Goal: Task Accomplishment & Management: Complete application form

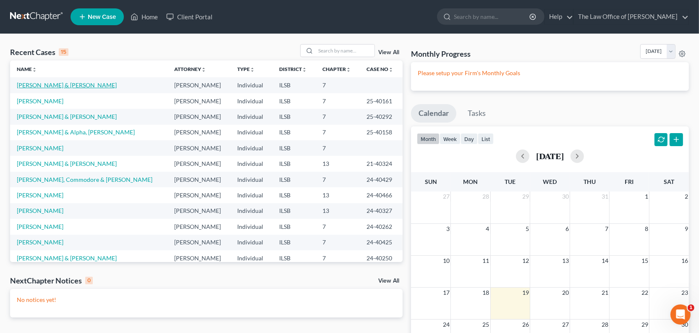
click at [50, 89] on link "[PERSON_NAME] & [PERSON_NAME]" at bounding box center [67, 84] width 100 height 7
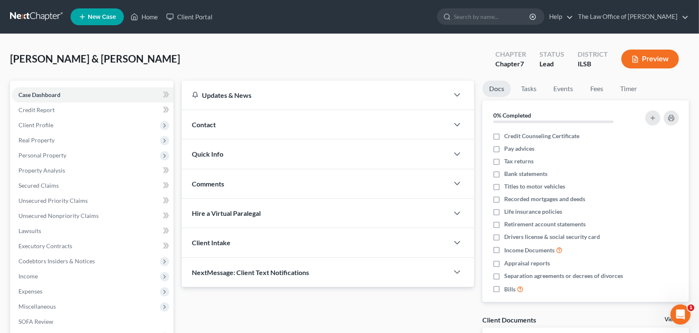
click at [458, 81] on div "[PERSON_NAME] & [PERSON_NAME] Upgraded Chapter Chapter 7 Status Lead District I…" at bounding box center [349, 62] width 678 height 36
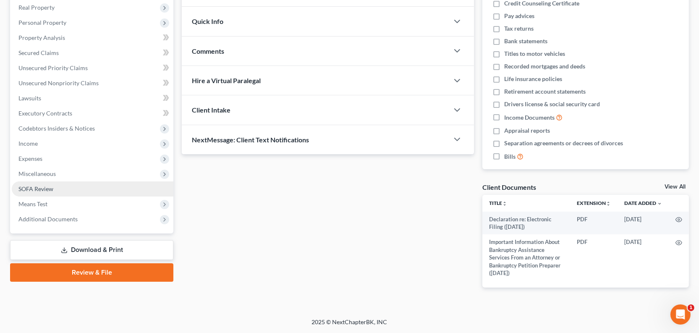
scroll to position [190, 0]
click at [86, 260] on link "Download & Print" at bounding box center [91, 250] width 163 height 20
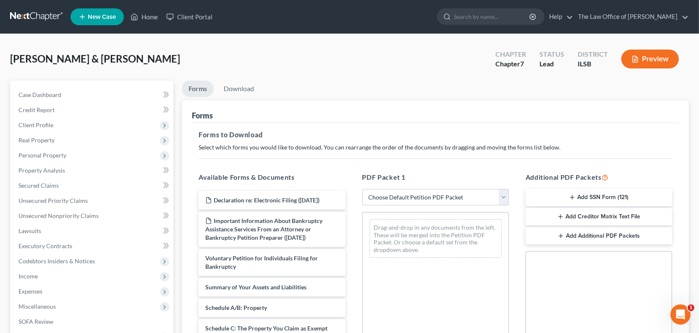
click at [573, 206] on button "Add SSN Form (121)" at bounding box center [598, 198] width 146 height 18
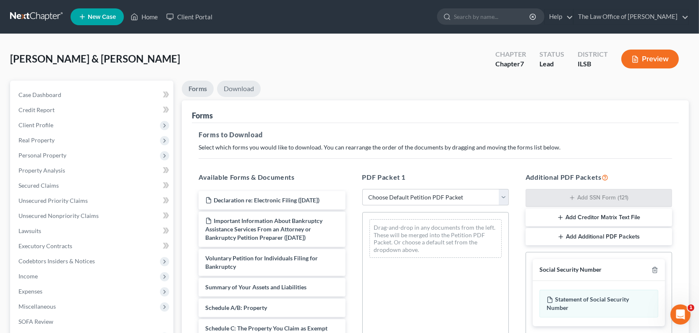
click at [256, 97] on link "Download" at bounding box center [239, 89] width 44 height 16
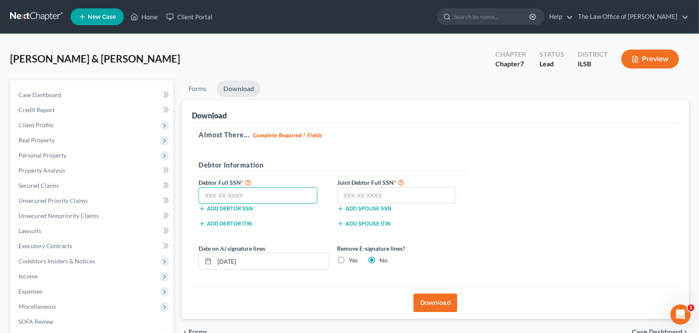
click at [280, 204] on input "text" at bounding box center [257, 195] width 119 height 17
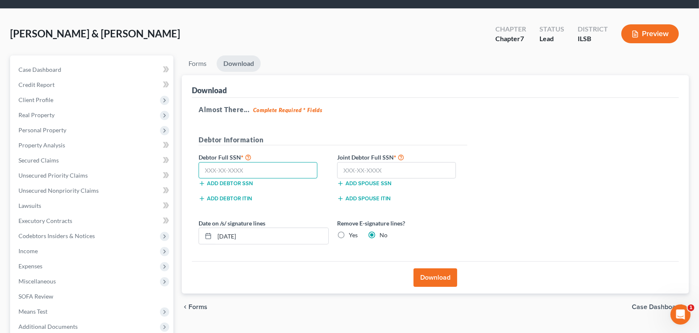
scroll to position [38, 0]
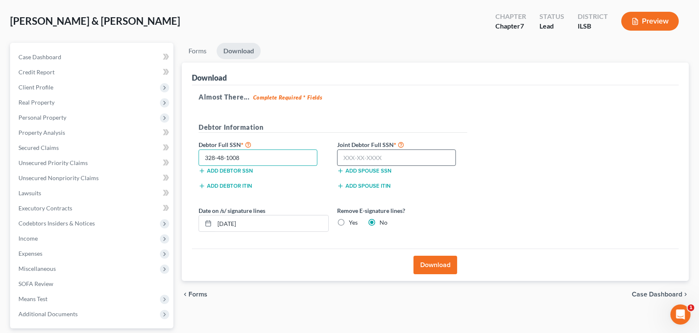
type input "328-48-1008"
click at [413, 166] on input "text" at bounding box center [396, 157] width 119 height 17
type input "330-54-6934"
click at [311, 166] on input "328-48-1008" at bounding box center [257, 157] width 119 height 17
click at [444, 166] on input "330-54-6934" at bounding box center [396, 157] width 119 height 17
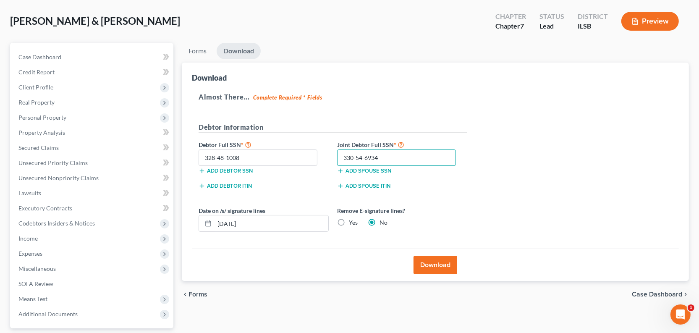
drag, startPoint x: 435, startPoint y: 204, endPoint x: 366, endPoint y: 201, distance: 69.3
click at [366, 181] on div "Debtor Full SSN * 328-48-1008 Add debtor SSN Joint Debtor Full SSN * 330-54-693…" at bounding box center [332, 160] width 277 height 42
drag, startPoint x: 507, startPoint y: 233, endPoint x: 514, endPoint y: 232, distance: 7.2
click at [471, 189] on div "Add spouse ITIN" at bounding box center [402, 185] width 138 height 8
drag, startPoint x: 262, startPoint y: 284, endPoint x: 205, endPoint y: 282, distance: 57.5
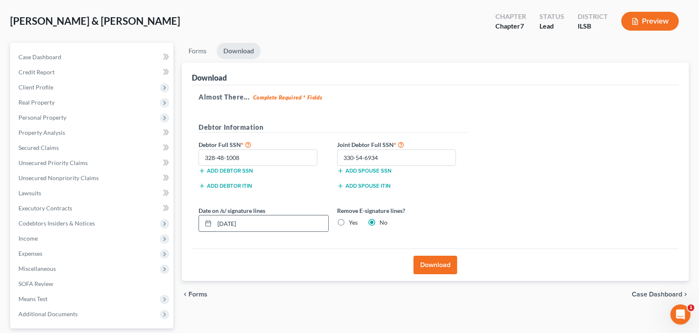
click at [205, 232] on div "[DATE]" at bounding box center [263, 223] width 130 height 17
click at [242, 231] on input "[DATE]" at bounding box center [271, 223] width 114 height 16
click at [271, 231] on input "08/01/20254" at bounding box center [271, 223] width 114 height 16
click at [211, 227] on icon at bounding box center [208, 223] width 7 height 7
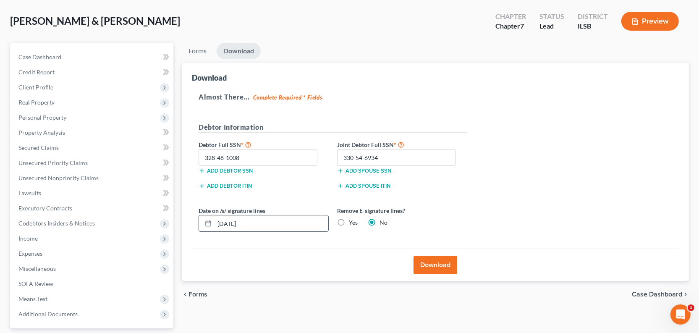
drag, startPoint x: 213, startPoint y: 284, endPoint x: 239, endPoint y: 281, distance: 26.6
click at [211, 227] on icon at bounding box center [208, 223] width 7 height 7
click at [239, 231] on input "[DATE]" at bounding box center [271, 223] width 114 height 16
drag, startPoint x: 239, startPoint y: 285, endPoint x: 244, endPoint y: 284, distance: 5.3
click at [245, 231] on input "[DATE]" at bounding box center [271, 223] width 114 height 16
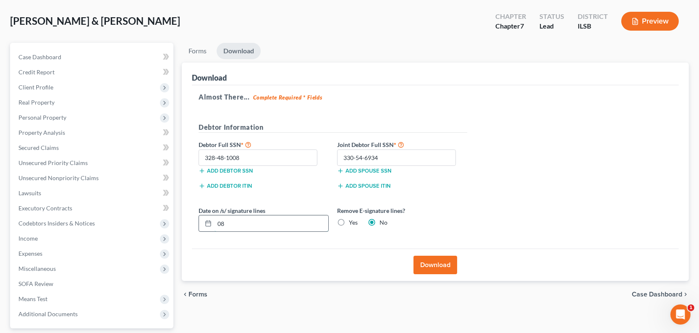
type input "0"
type input "[DATE]"
click at [467, 239] on form "Debtor Information Debtor Full SSN * 328-48-1008 Add debtor SSN Joint Debtor Fu…" at bounding box center [332, 180] width 268 height 117
click at [407, 166] on input "330-54-6934" at bounding box center [396, 157] width 119 height 17
click at [454, 166] on input "330-54-6934" at bounding box center [396, 157] width 119 height 17
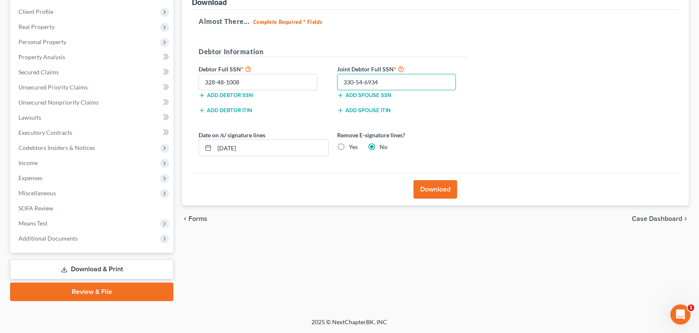
scroll to position [222, 0]
click at [432, 180] on button "Download" at bounding box center [435, 189] width 44 height 18
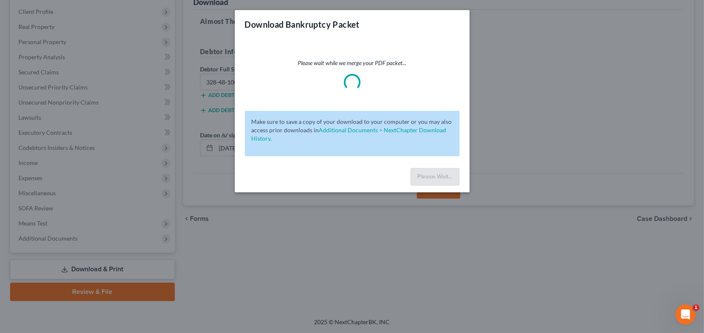
click at [357, 164] on div "Please wait while we merge your PDF packet... Make sure to save a copy of your …" at bounding box center [352, 102] width 235 height 126
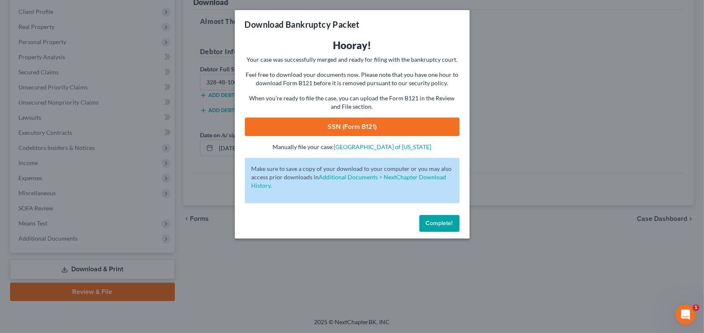
click at [300, 136] on link "SSN (Form B121)" at bounding box center [352, 126] width 215 height 18
click at [453, 227] on span "Complete!" at bounding box center [439, 222] width 27 height 7
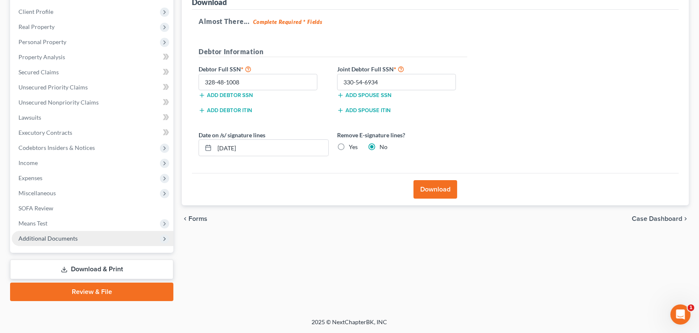
click at [51, 235] on span "Additional Documents" at bounding box center [47, 238] width 59 height 7
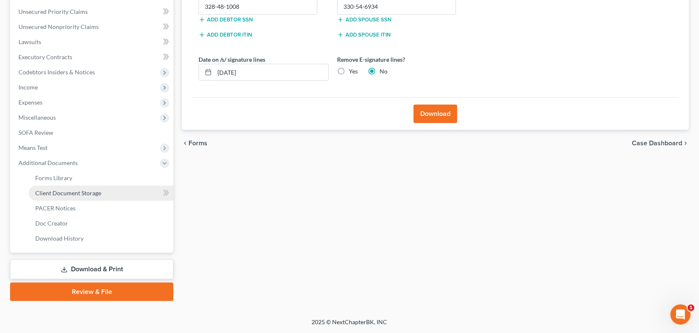
click at [67, 196] on span "Client Document Storage" at bounding box center [68, 192] width 66 height 7
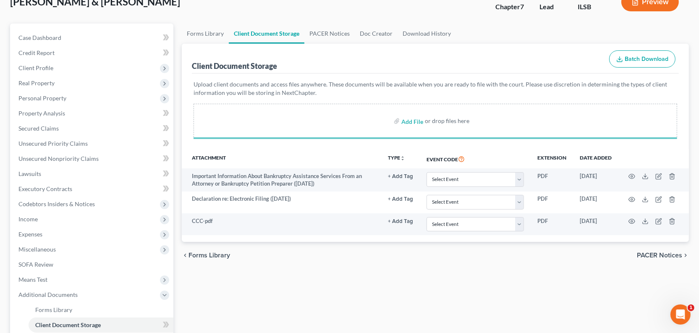
scroll to position [114, 0]
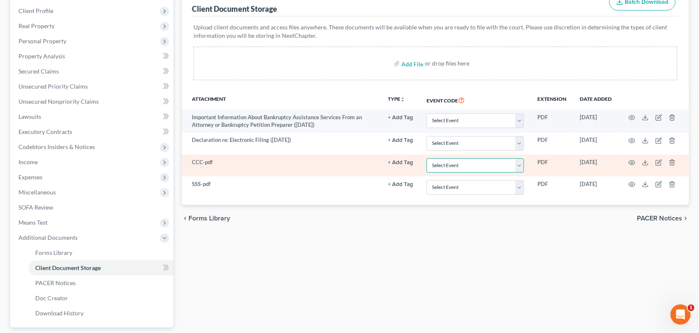
click at [426, 173] on select "Select Event Certificate of Credit Counseling Chapter 13 Plan Debtor Electronic…" at bounding box center [474, 165] width 97 height 15
select select "0"
click at [426, 173] on select "Select Event Certificate of Credit Counseling Chapter 13 Plan Debtor Electronic…" at bounding box center [474, 165] width 97 height 15
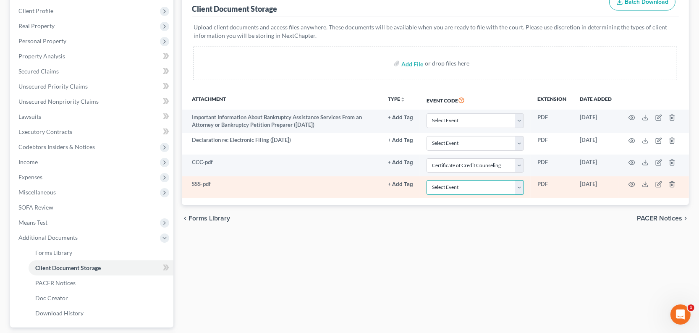
click at [426, 195] on select "Select Event Certificate of Credit Counseling Chapter 13 Plan Debtor Electronic…" at bounding box center [474, 187] width 97 height 15
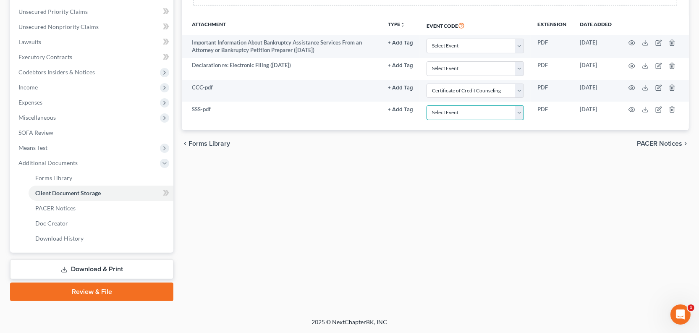
scroll to position [317, 0]
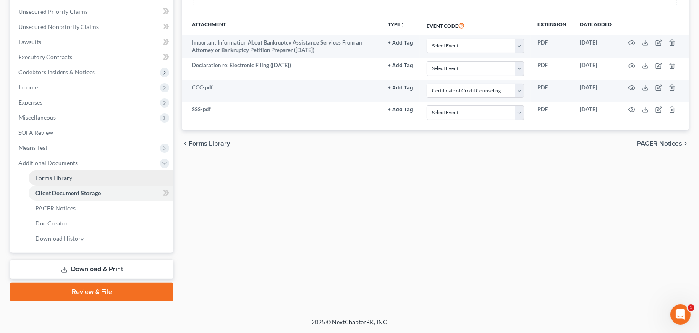
click at [57, 174] on span "Forms Library" at bounding box center [53, 177] width 37 height 7
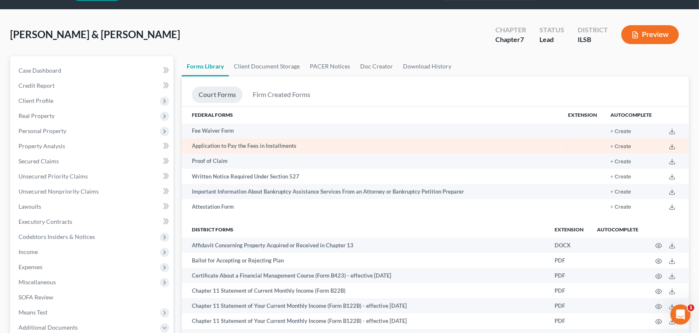
scroll to position [38, 0]
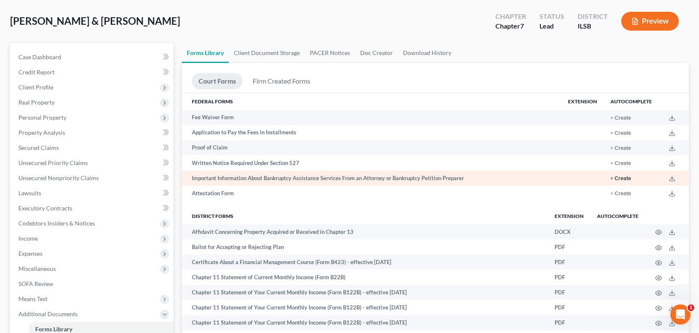
click at [610, 181] on button "+ Create" at bounding box center [620, 178] width 21 height 5
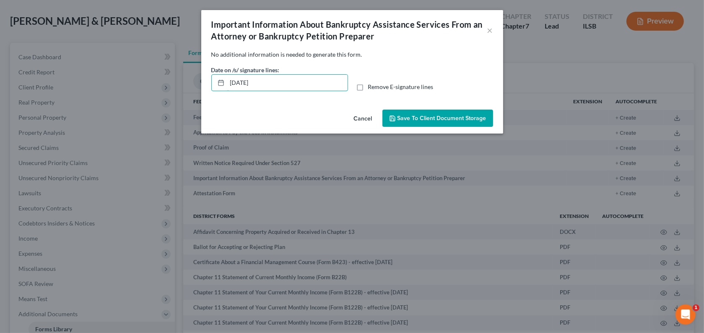
drag, startPoint x: 214, startPoint y: 102, endPoint x: 225, endPoint y: 125, distance: 25.3
click at [227, 91] on input "[DATE]" at bounding box center [287, 83] width 120 height 16
type input "[DATE]"
click at [425, 122] on span "Save to Client Document Storage" at bounding box center [442, 118] width 89 height 7
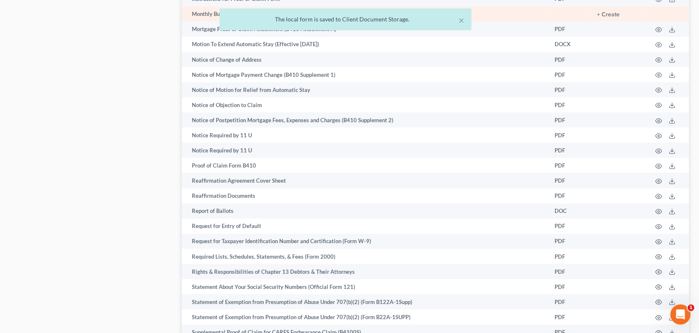
scroll to position [915, 0]
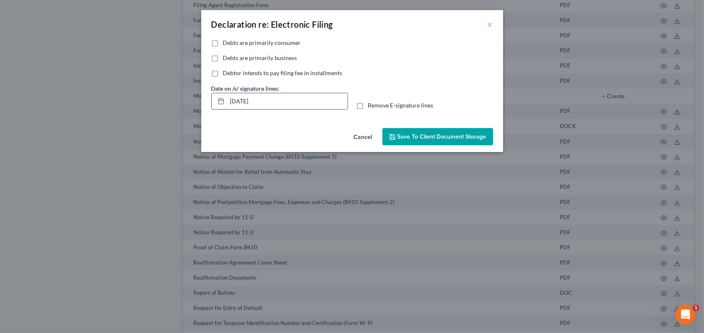
drag, startPoint x: 197, startPoint y: 53, endPoint x: 209, endPoint y: 121, distance: 69.0
click at [223, 46] on span "Debts are primarily consumer" at bounding box center [262, 42] width 78 height 7
click at [227, 44] on input "Debts are primarily consumer" at bounding box center [229, 41] width 5 height 5
checkbox input "true"
click at [227, 109] on input "[DATE]" at bounding box center [287, 101] width 120 height 16
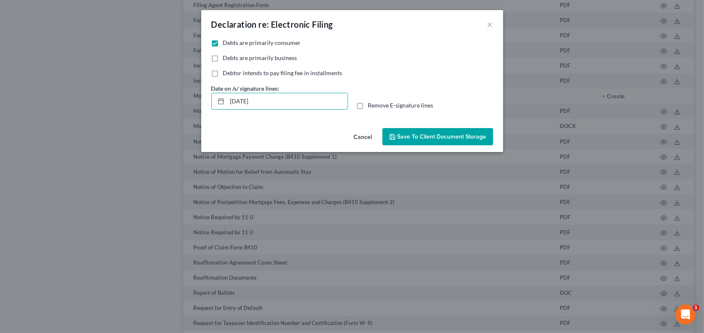
type input "[DATE]"
click at [396, 140] on icon "button" at bounding box center [392, 136] width 7 height 7
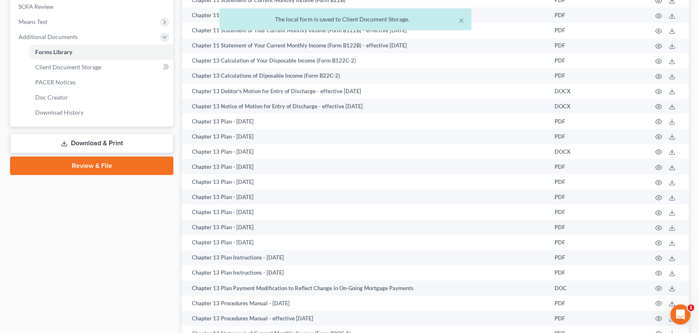
scroll to position [457, 0]
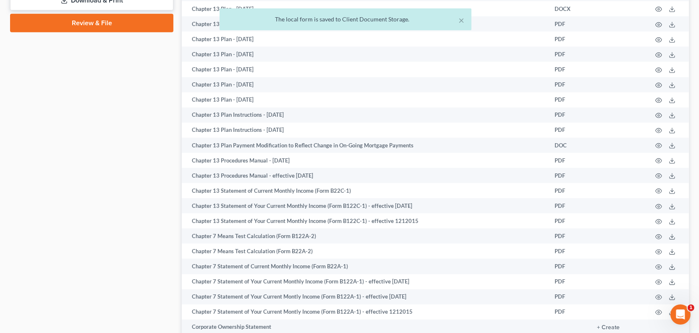
click at [90, 10] on link "Download & Print" at bounding box center [91, 1] width 163 height 20
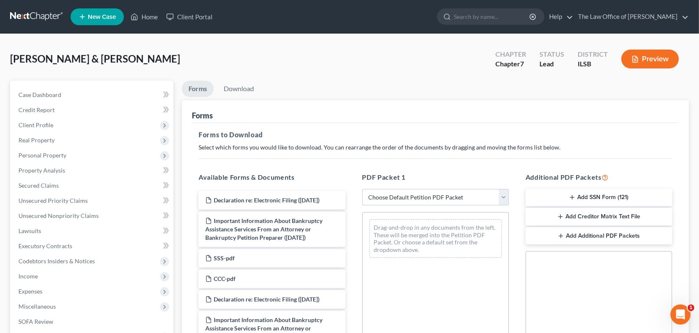
click at [416, 206] on select "Choose Default Petition PDF Packet Complete Bankruptcy Petition (all forms and …" at bounding box center [435, 197] width 146 height 17
select select "0"
click at [363, 206] on select "Choose Default Petition PDF Packet Complete Bankruptcy Petition (all forms and …" at bounding box center [435, 197] width 146 height 17
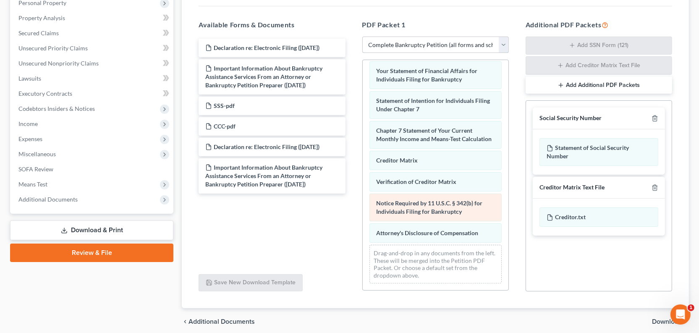
scroll to position [507, 0]
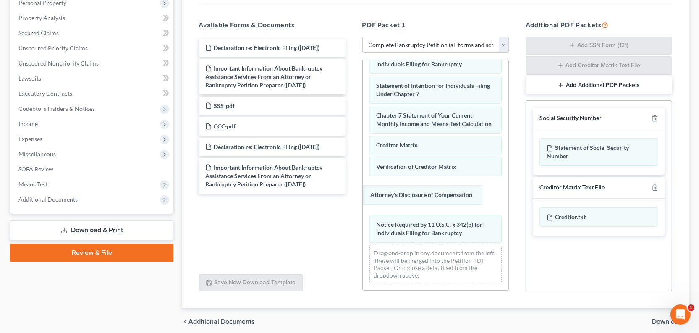
drag, startPoint x: 408, startPoint y: 253, endPoint x: 419, endPoint y: 222, distance: 32.1
click at [399, 200] on div "Attorney's Disclosure of Compensation Voluntary Petition for Individuals Filing…" at bounding box center [435, 22] width 146 height 536
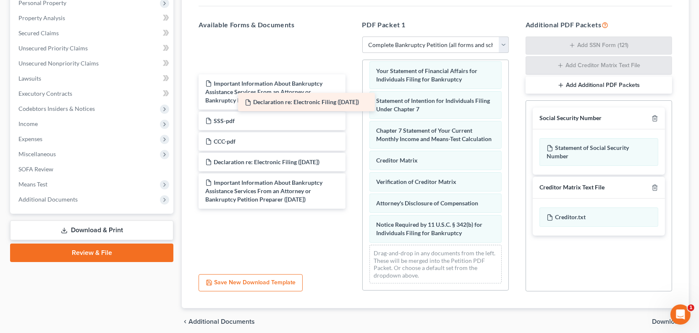
scroll to position [0, 0]
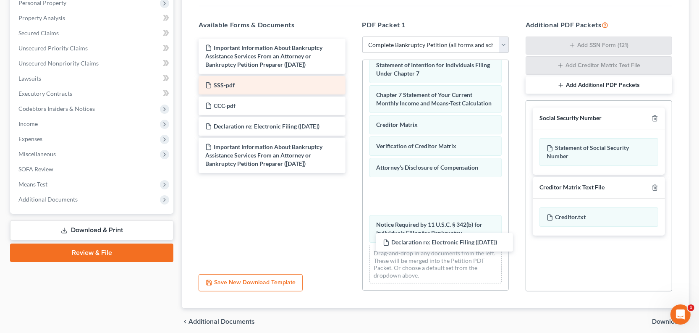
drag, startPoint x: 253, startPoint y: 91, endPoint x: 279, endPoint y: 145, distance: 60.0
click at [352, 173] on div "Declaration re: Electronic Filing ([DATE]) Declaration re: Electronic Filing ([…" at bounding box center [272, 106] width 160 height 134
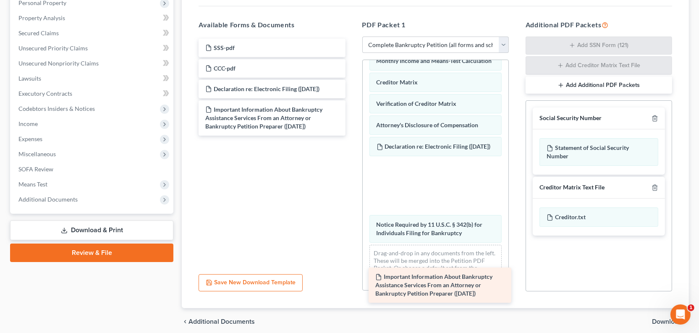
drag, startPoint x: 238, startPoint y: 98, endPoint x: 403, endPoint y: 281, distance: 245.9
click at [352, 136] on div "Important Information About Bankruptcy Assistance Services From an Attorney or …" at bounding box center [272, 87] width 160 height 97
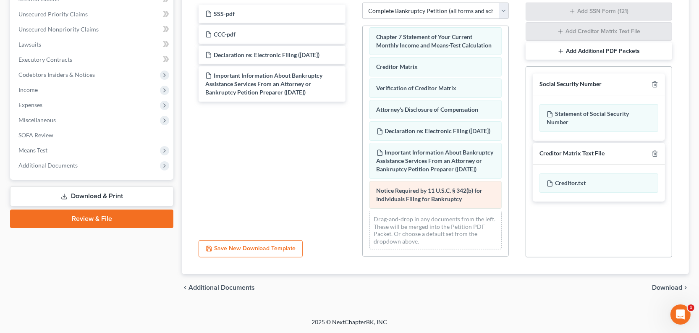
scroll to position [149, 0]
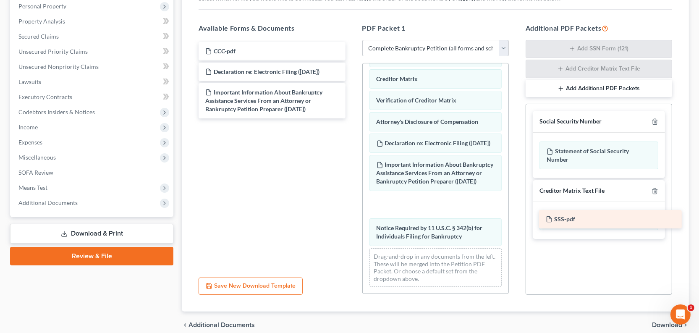
drag, startPoint x: 240, startPoint y: 94, endPoint x: 574, endPoint y: 218, distance: 356.8
click at [352, 118] on div "SSS-pdf SSS-pdf CCC-pdf Declaration re: Electronic Filing ([DATE]) Important In…" at bounding box center [272, 80] width 160 height 76
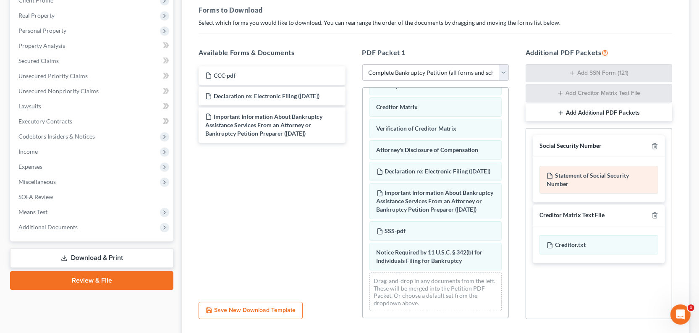
scroll to position [111, 0]
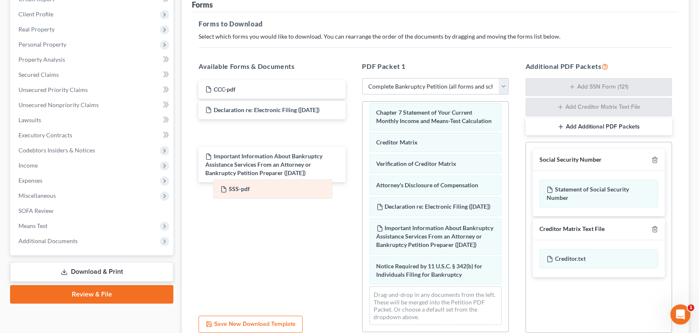
drag, startPoint x: 414, startPoint y: 279, endPoint x: 255, endPoint y: 187, distance: 183.8
click at [362, 187] on div "SSS-pdf Voluntary Petition for Individuals Filing for Bankruptcy Summary of You…" at bounding box center [435, 41] width 146 height 581
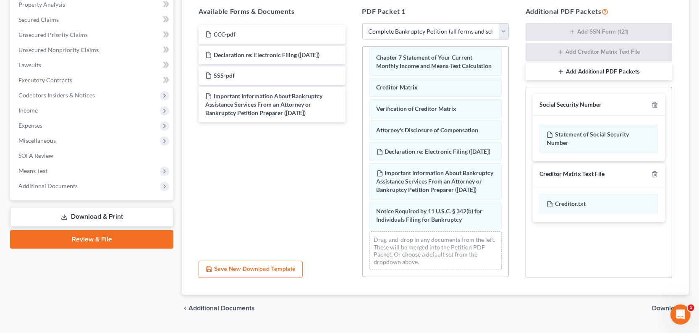
scroll to position [152, 0]
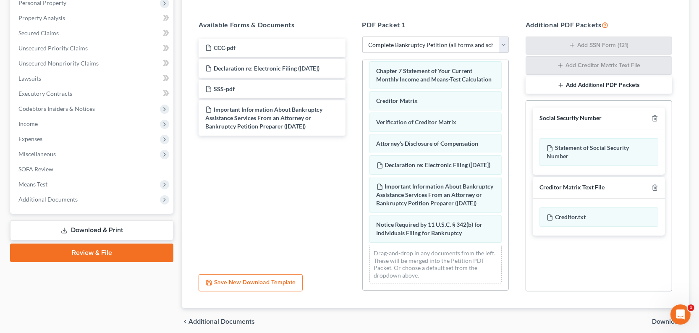
click at [571, 94] on button "Add Additional PDF Packets" at bounding box center [598, 85] width 146 height 18
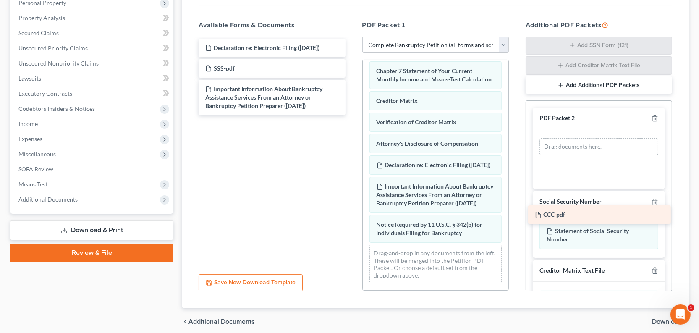
drag, startPoint x: 262, startPoint y: 88, endPoint x: 586, endPoint y: 209, distance: 346.0
click at [352, 115] on div "CCC-pdf CCC-pdf Declaration re: Electronic Filing ([DATE]) SSS-pdf Important In…" at bounding box center [272, 77] width 160 height 76
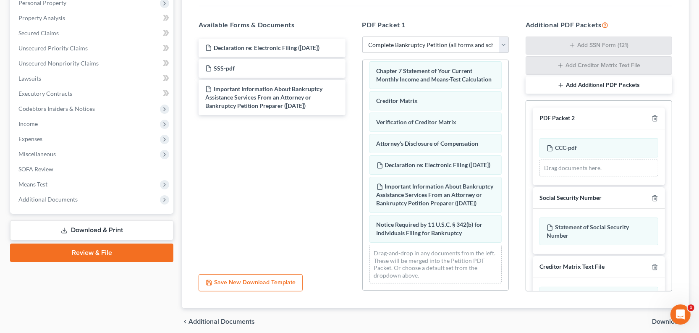
scroll to position [38, 0]
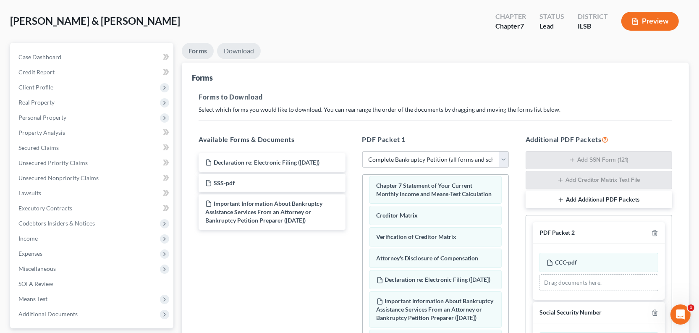
click at [250, 59] on link "Download" at bounding box center [239, 51] width 44 height 16
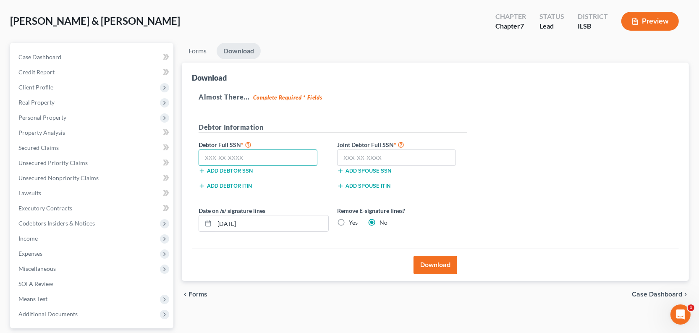
click at [255, 166] on input "text" at bounding box center [257, 157] width 119 height 17
type input "328-48-1008"
click at [392, 166] on input "text" at bounding box center [396, 157] width 119 height 17
type input "330-54-6934"
click at [297, 166] on input "328-48-1008" at bounding box center [257, 157] width 119 height 17
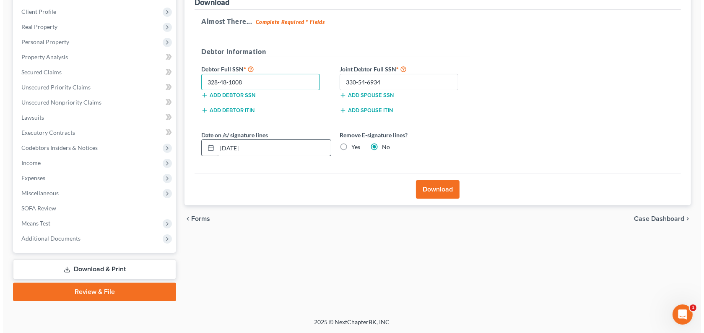
scroll to position [114, 0]
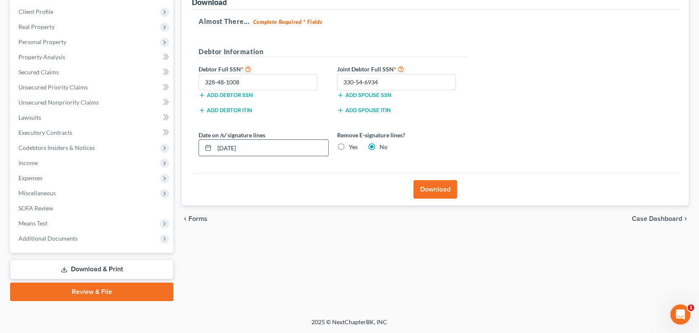
click at [244, 156] on input "[DATE]" at bounding box center [271, 148] width 114 height 16
type input "[DATE]"
click at [428, 198] on button "Download" at bounding box center [435, 189] width 44 height 18
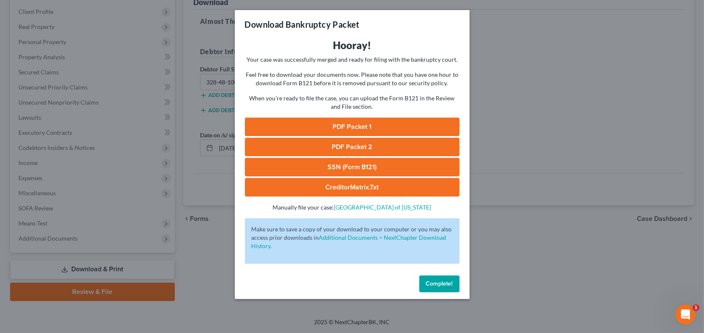
click at [336, 136] on link "PDF Packet 1" at bounding box center [352, 126] width 215 height 18
click at [319, 156] on link "PDF Packet 2" at bounding box center [352, 147] width 215 height 18
click at [326, 176] on link "SSN (Form B121)" at bounding box center [352, 167] width 215 height 18
click at [331, 196] on link "CreditorMatrix.txt" at bounding box center [352, 187] width 215 height 18
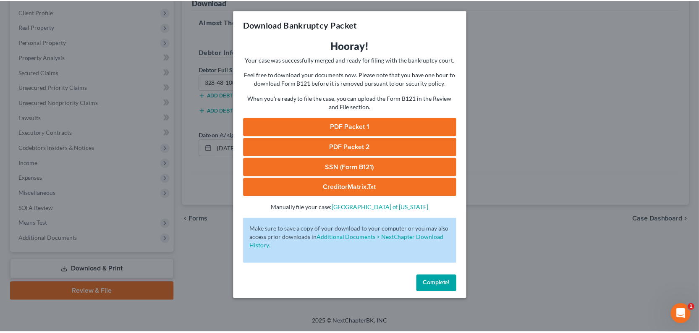
scroll to position [53, 0]
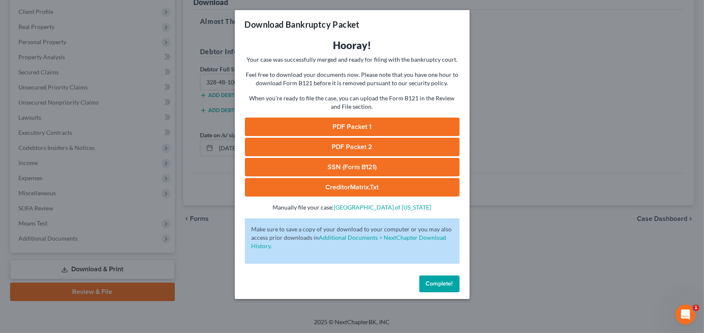
click at [451, 287] on span "Complete!" at bounding box center [439, 283] width 27 height 7
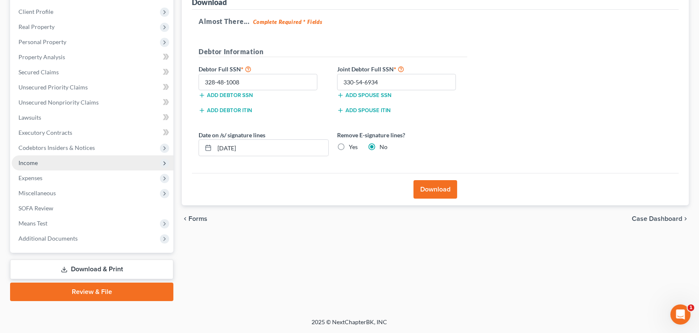
scroll to position [222, 0]
drag, startPoint x: 123, startPoint y: 283, endPoint x: 128, endPoint y: 281, distance: 4.9
click at [124, 283] on link "Review & File" at bounding box center [91, 291] width 163 height 18
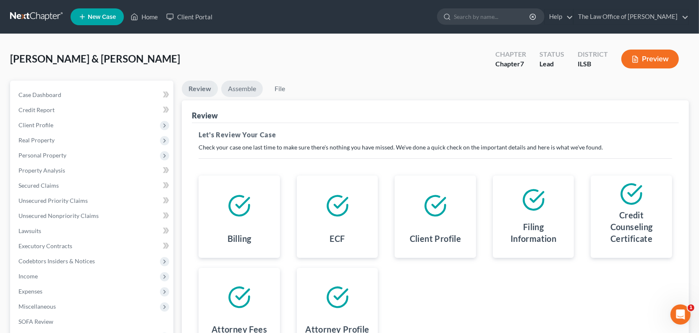
click at [262, 97] on link "Assemble" at bounding box center [242, 89] width 42 height 16
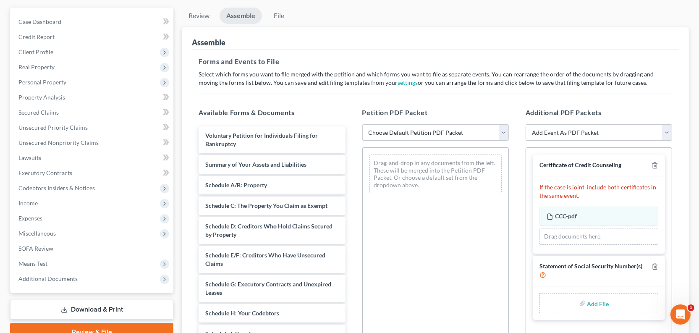
scroll to position [190, 0]
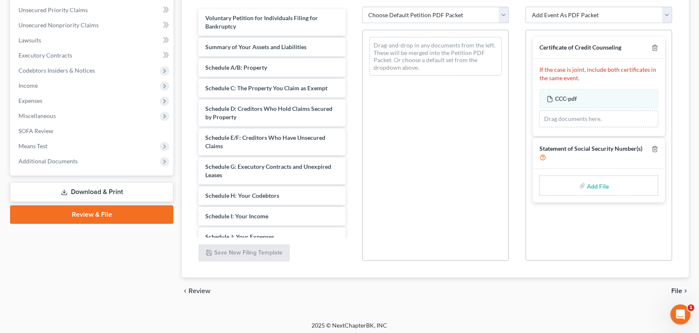
click at [396, 23] on select "Choose Default Petition PDF Packet Complete Bankruptcy Petition (all forms and …" at bounding box center [435, 15] width 146 height 17
select select "0"
click at [363, 23] on select "Choose Default Petition PDF Packet Complete Bankruptcy Petition (all forms and …" at bounding box center [435, 15] width 146 height 17
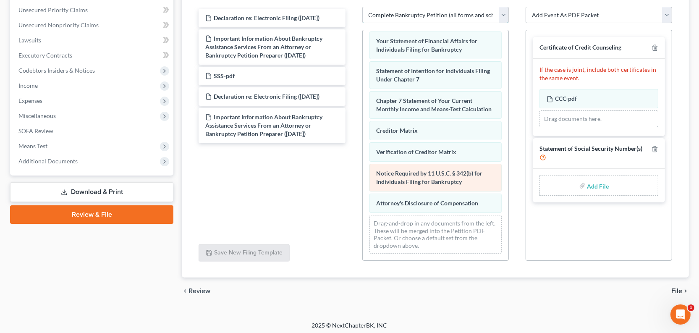
scroll to position [507, 0]
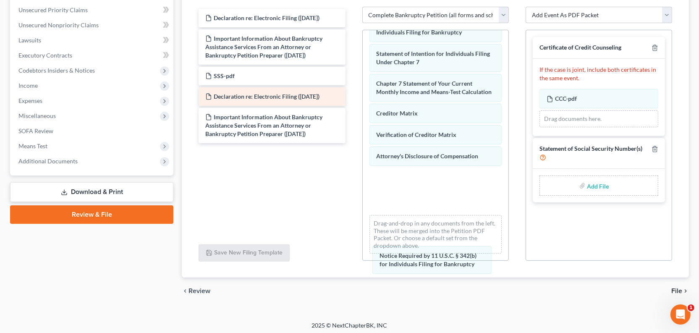
drag, startPoint x: 399, startPoint y: 194, endPoint x: 341, endPoint y: 207, distance: 59.3
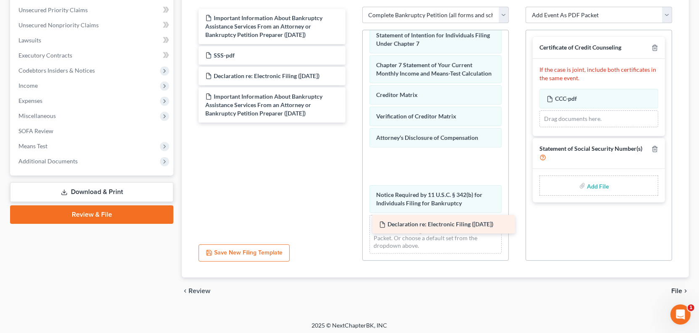
drag, startPoint x: 277, startPoint y: 80, endPoint x: 443, endPoint y: 227, distance: 221.6
click at [352, 123] on div "Declaration re: Electronic Filing ([DATE]) Declaration re: Electronic Filing ([…" at bounding box center [272, 66] width 160 height 114
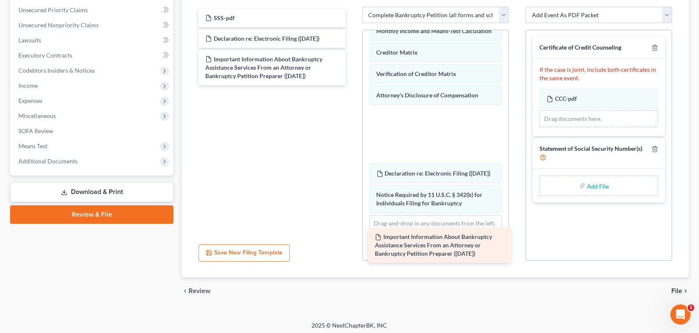
drag, startPoint x: 264, startPoint y: 83, endPoint x: 427, endPoint y: 245, distance: 229.9
click at [352, 85] on div "Important Information About Bankruptcy Assistance Services From an Attorney or …" at bounding box center [272, 47] width 160 height 76
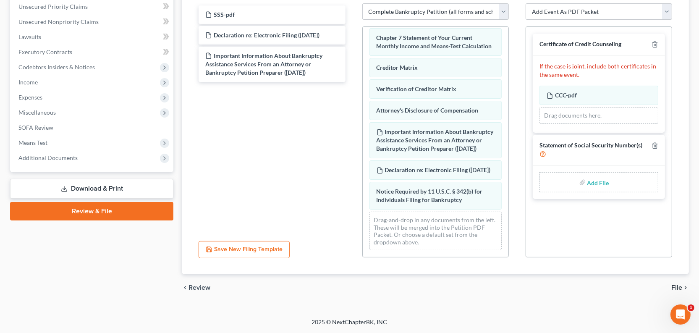
scroll to position [276, 0]
click at [591, 190] on input "file" at bounding box center [596, 182] width 20 height 15
type input "C:\fakepath\SSS.pdf"
click at [524, 286] on div "chevron_left Review File chevron_right" at bounding box center [435, 287] width 507 height 27
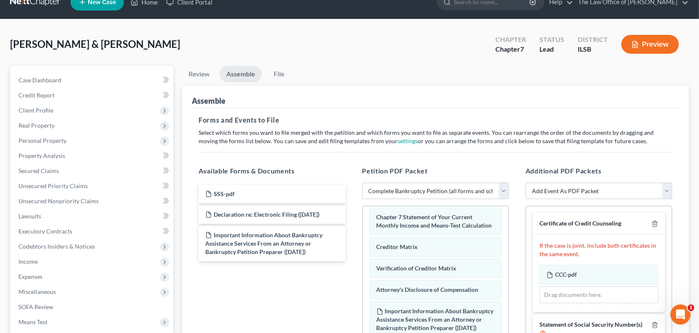
scroll to position [8, 0]
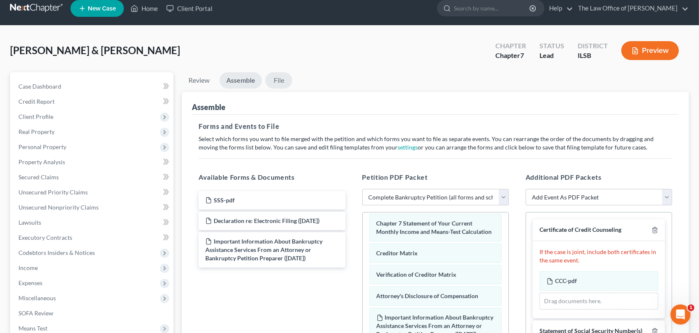
click at [292, 89] on link "File" at bounding box center [278, 80] width 27 height 16
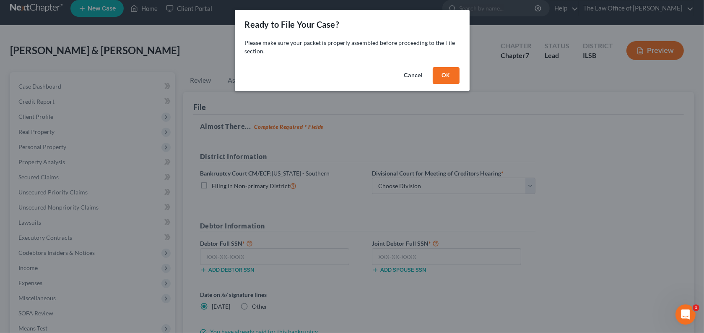
click at [460, 84] on button "OK" at bounding box center [446, 75] width 27 height 17
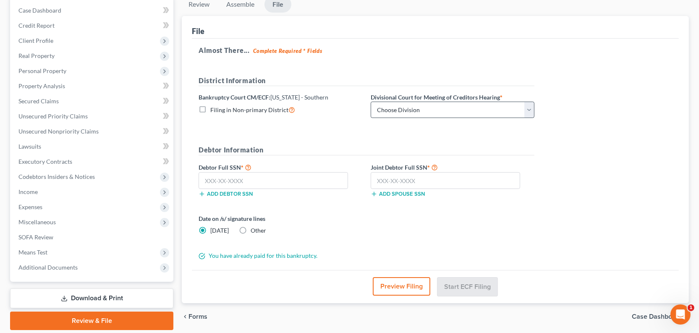
scroll to position [85, 0]
click at [439, 118] on select "Choose Division [PERSON_NAME] [GEOGRAPHIC_DATA] [GEOGRAPHIC_DATA][PERSON_NAME]" at bounding box center [452, 109] width 164 height 17
drag, startPoint x: 435, startPoint y: 146, endPoint x: 438, endPoint y: 163, distance: 17.0
click at [435, 118] on select "Choose Division [PERSON_NAME] [GEOGRAPHIC_DATA] [GEOGRAPHIC_DATA][PERSON_NAME]" at bounding box center [452, 109] width 164 height 17
select select "0"
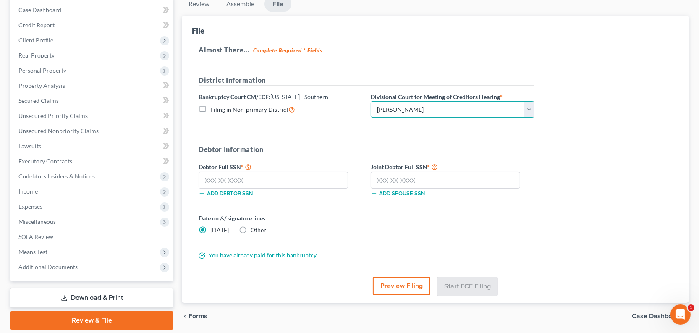
click at [418, 118] on select "Choose Division [PERSON_NAME] [GEOGRAPHIC_DATA] [GEOGRAPHIC_DATA][PERSON_NAME]" at bounding box center [452, 109] width 164 height 17
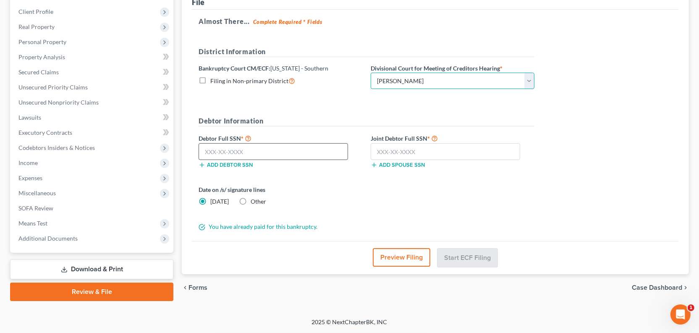
scroll to position [161, 0]
click at [266, 160] on input "text" at bounding box center [272, 151] width 149 height 17
type input "328-48-1008"
click at [452, 160] on input "text" at bounding box center [444, 151] width 149 height 17
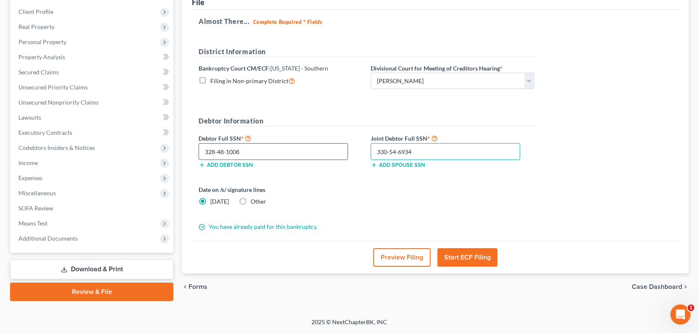
type input "330-54-6934"
click at [296, 160] on input "328-48-1008" at bounding box center [272, 151] width 149 height 17
drag, startPoint x: 494, startPoint y: 169, endPoint x: 256, endPoint y: 229, distance: 245.4
click at [256, 206] on label "Other" at bounding box center [258, 201] width 16 height 8
click at [256, 203] on input "Other" at bounding box center [256, 199] width 5 height 5
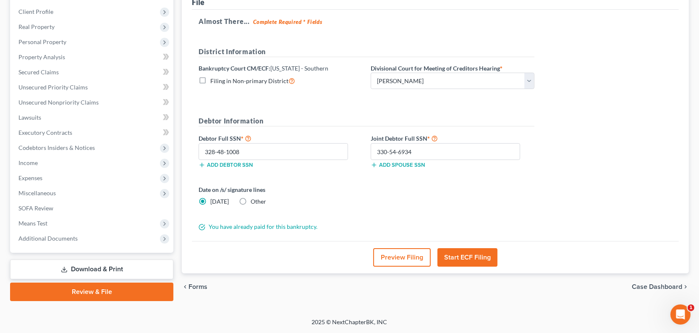
radio input "true"
radio input "false"
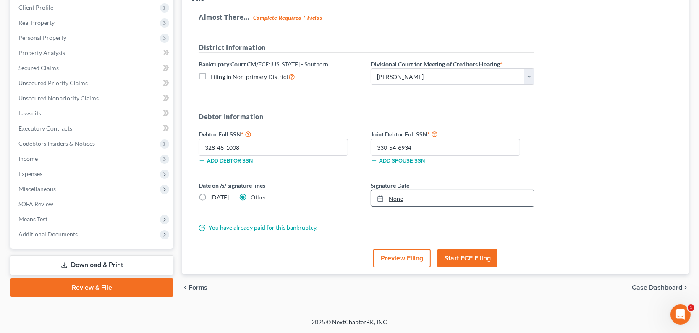
type input "[DATE]"
click at [452, 206] on link "None" at bounding box center [452, 198] width 163 height 16
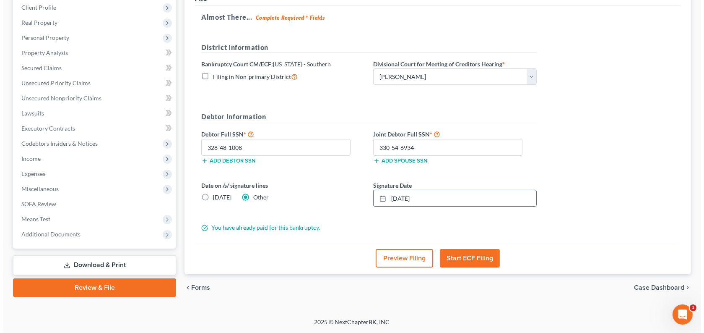
scroll to position [226, 0]
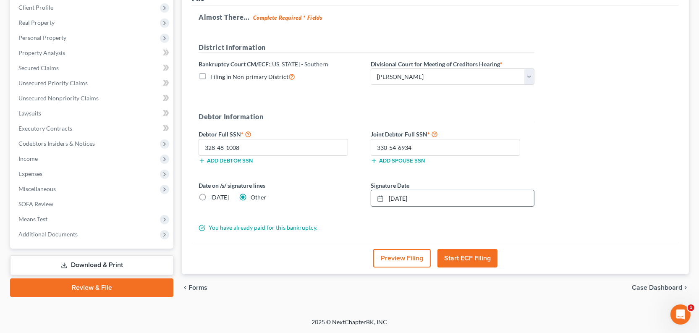
click at [393, 249] on button "Preview Filing" at bounding box center [401, 258] width 57 height 18
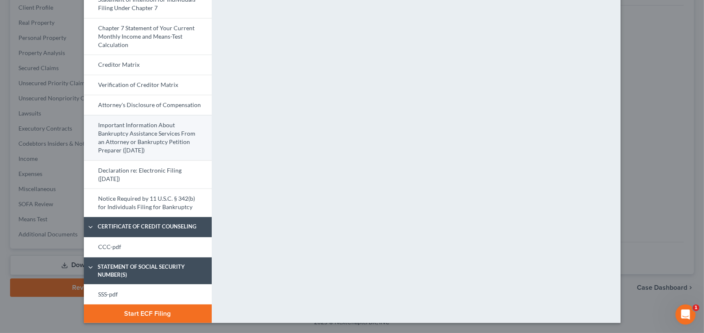
scroll to position [541, 0]
click at [84, 115] on link "Important Information About Bankruptcy Assistance Services From an Attorney or …" at bounding box center [148, 137] width 128 height 45
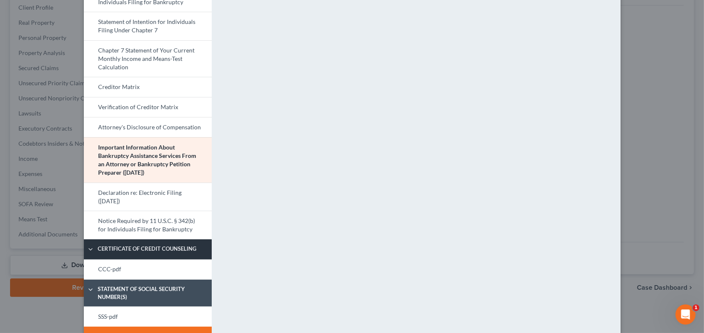
scroll to position [503, 0]
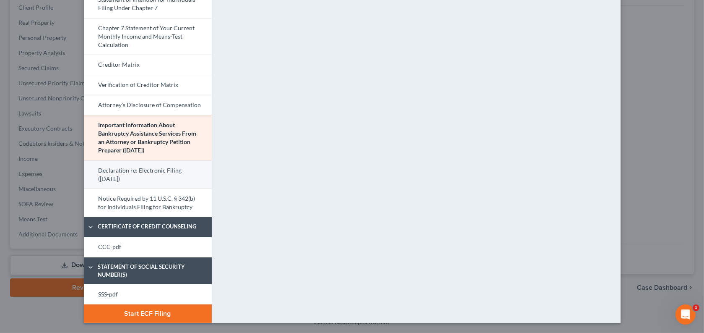
click at [84, 178] on link "Declaration re: Electronic Filing ([DATE])" at bounding box center [148, 174] width 128 height 29
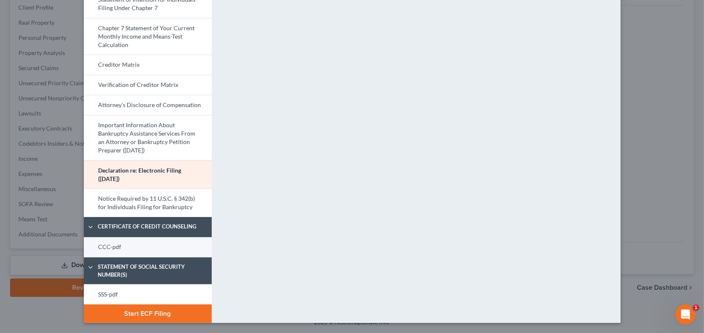
click at [102, 257] on link "CCC-pdf" at bounding box center [148, 247] width 128 height 20
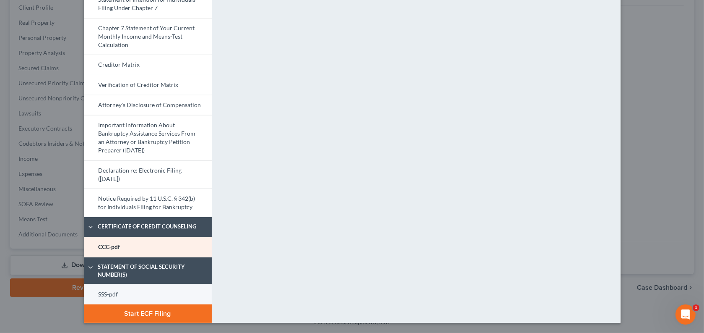
scroll to position [541, 0]
click at [84, 284] on link "SSS-pdf" at bounding box center [148, 294] width 128 height 20
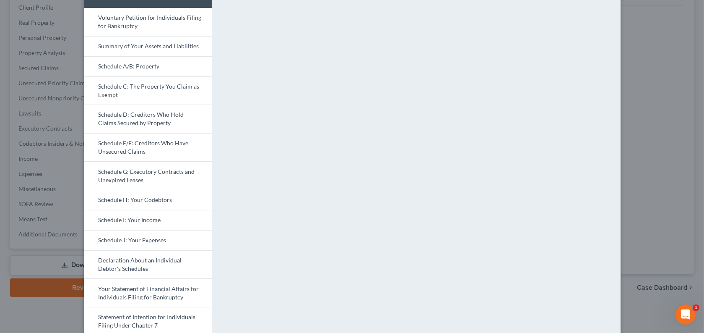
scroll to position [0, 0]
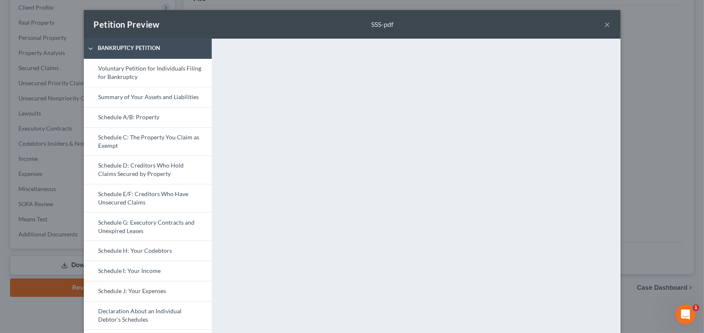
click at [611, 29] on button "×" at bounding box center [608, 24] width 6 height 10
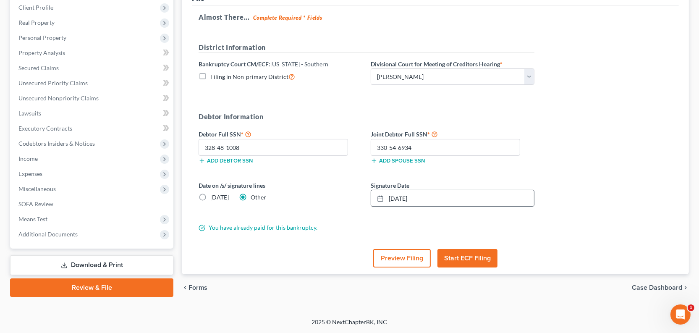
click at [466, 249] on button "Start ECF Filing" at bounding box center [467, 258] width 60 height 18
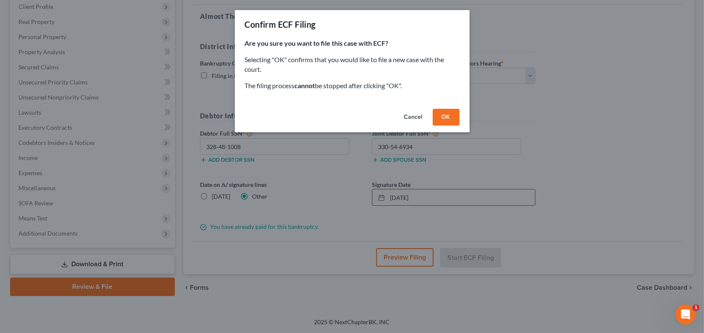
click at [460, 125] on button "OK" at bounding box center [446, 117] width 27 height 17
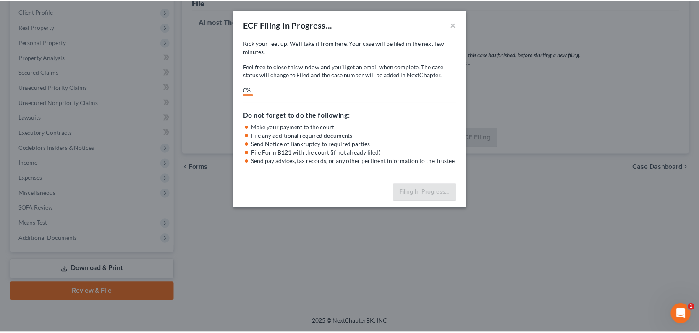
scroll to position [222, 0]
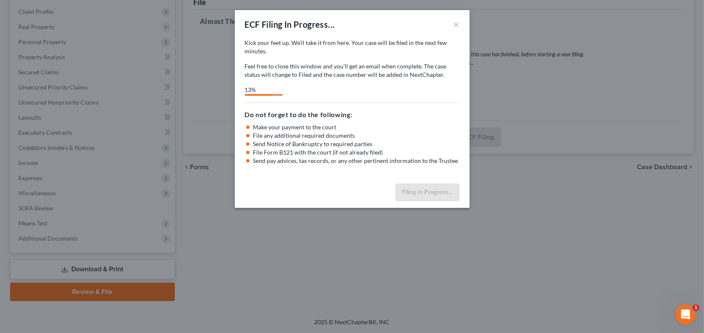
select select "0"
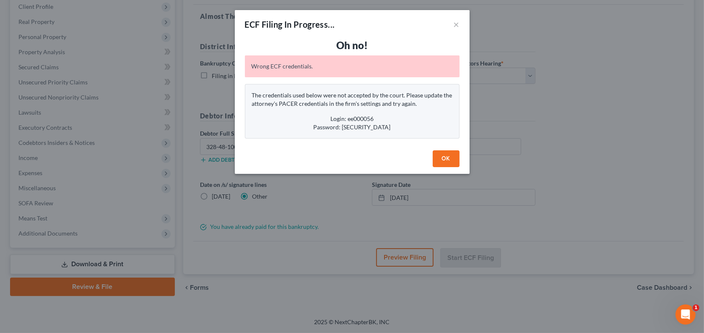
drag, startPoint x: 472, startPoint y: 197, endPoint x: 466, endPoint y: 197, distance: 5.9
click at [460, 167] on button "OK" at bounding box center [446, 158] width 27 height 17
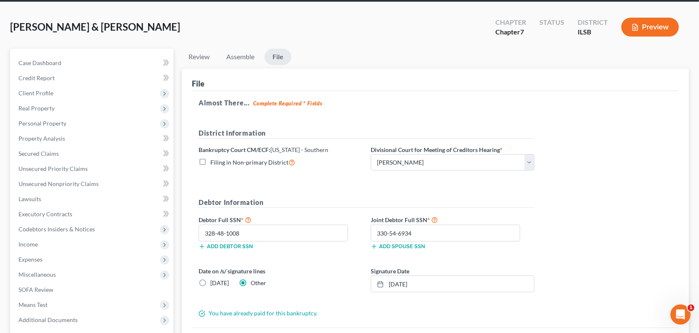
scroll to position [0, 0]
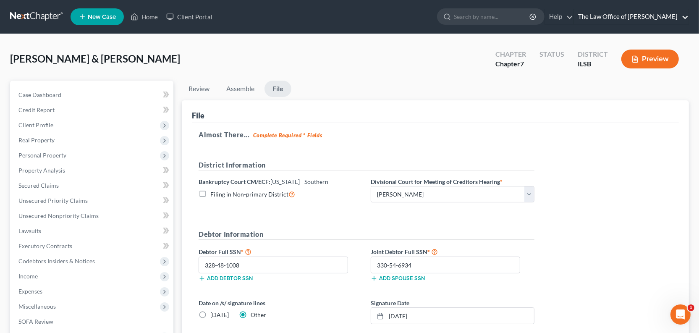
click at [606, 23] on link "The Law Office of [PERSON_NAME]" at bounding box center [630, 16] width 115 height 15
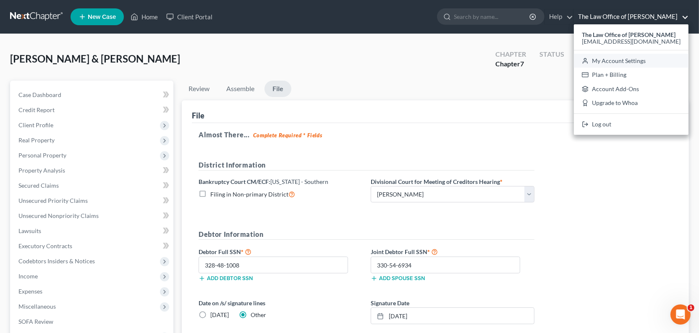
click at [601, 68] on link "My Account Settings" at bounding box center [630, 61] width 115 height 14
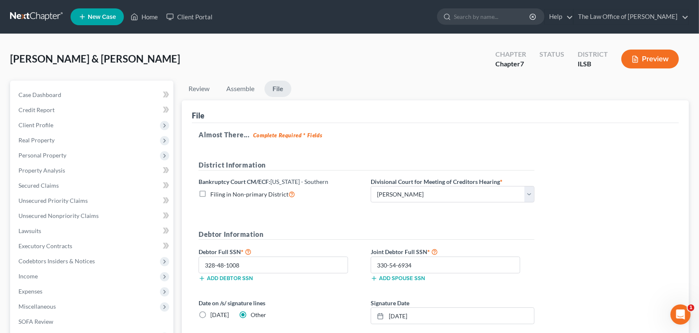
select select "23"
select select "14"
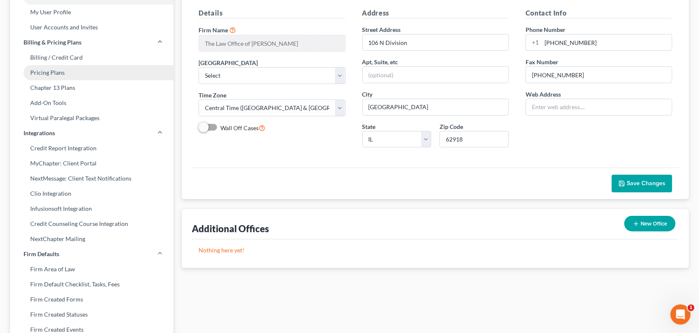
scroll to position [76, 0]
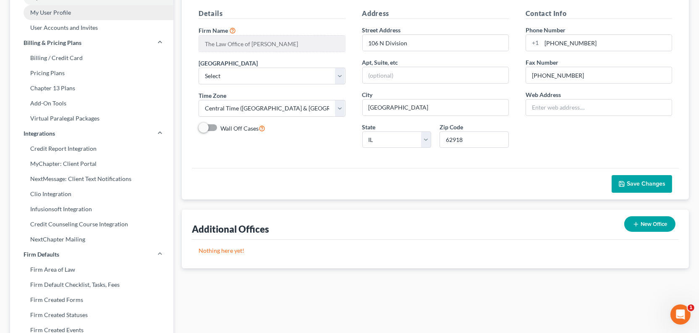
click at [61, 20] on link "My User Profile" at bounding box center [91, 12] width 163 height 15
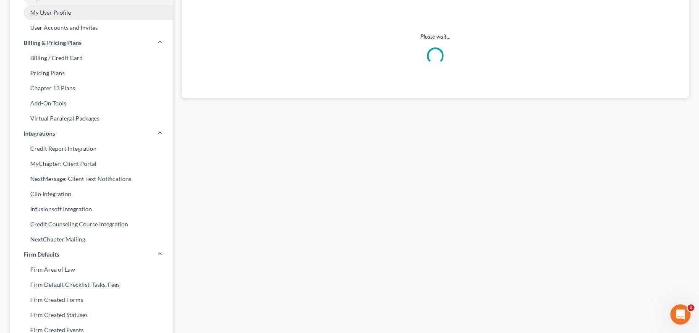
scroll to position [4, 0]
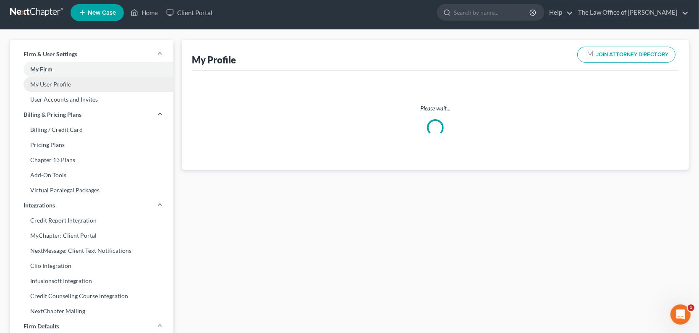
select select "14"
select select "26"
select select "attorney"
select select "0"
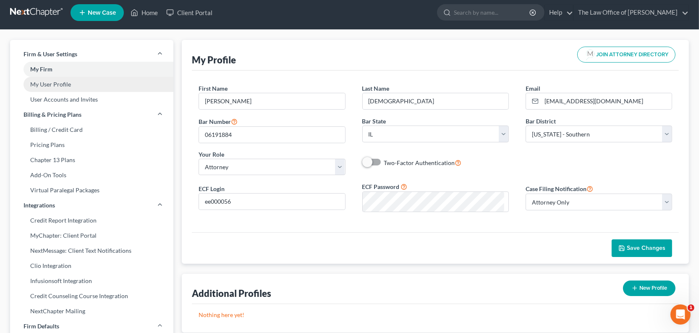
scroll to position [0, 0]
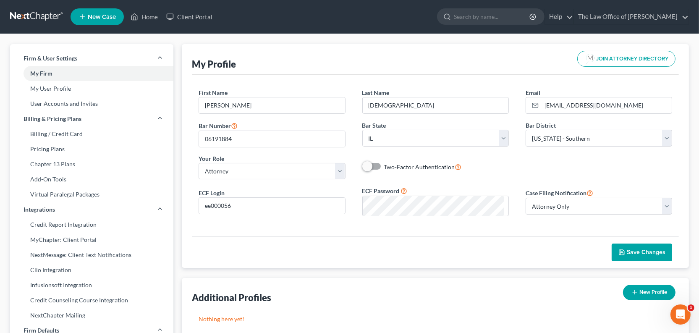
click at [545, 236] on div "First Name * [PERSON_NAME] Last Name * [PERSON_NAME] Email * [EMAIL_ADDRESS][DO…" at bounding box center [435, 156] width 487 height 162
click at [548, 214] on select "Select Attorney Only Attorney And Other Other Only" at bounding box center [598, 206] width 146 height 17
click at [549, 214] on select "Select Attorney Only Attorney And Other Other Only" at bounding box center [598, 206] width 146 height 17
click at [266, 214] on input "ee000056" at bounding box center [272, 206] width 146 height 16
click at [411, 236] on div "First Name * [PERSON_NAME] Last Name * [PERSON_NAME] Email * [EMAIL_ADDRESS][DO…" at bounding box center [435, 156] width 487 height 162
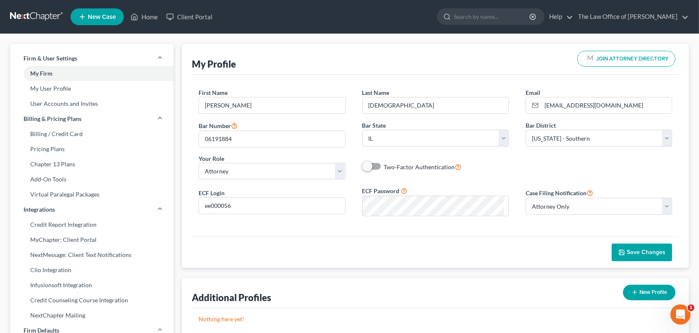
click at [618, 255] on span "Save Changes" at bounding box center [641, 251] width 47 height 7
click at [162, 21] on link "Home" at bounding box center [144, 16] width 36 height 15
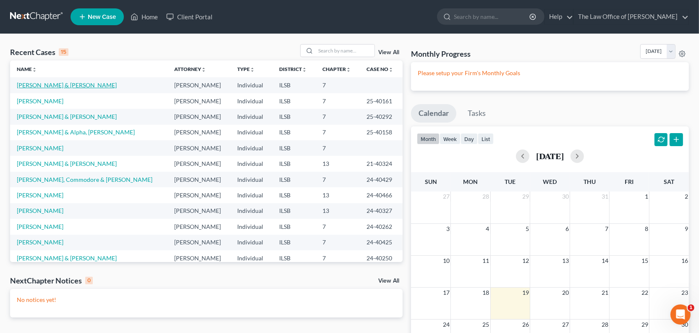
click at [78, 89] on link "[PERSON_NAME] & [PERSON_NAME]" at bounding box center [67, 84] width 100 height 7
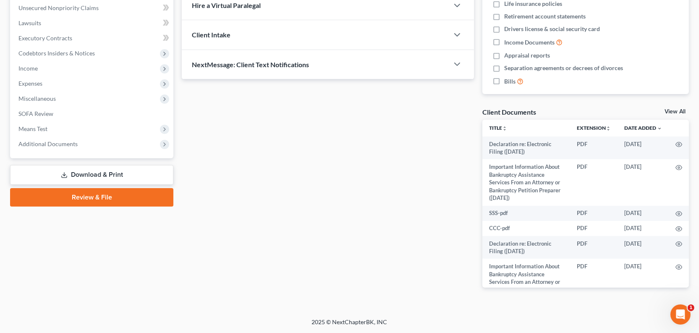
click at [85, 188] on link "Review & File" at bounding box center [91, 197] width 163 height 18
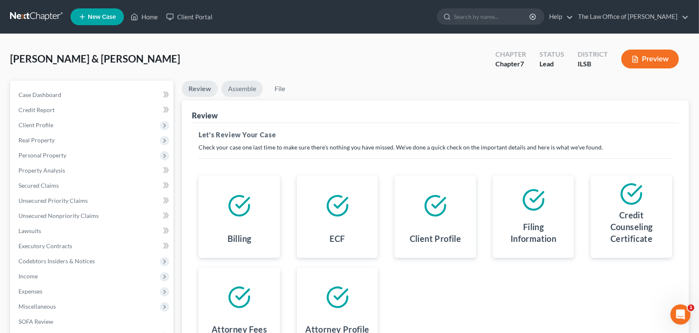
click at [250, 97] on link "Assemble" at bounding box center [242, 89] width 42 height 16
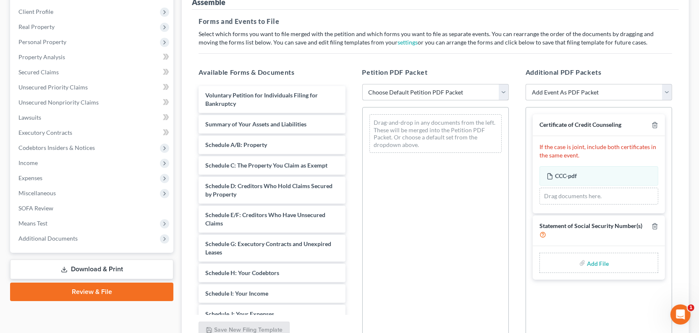
scroll to position [114, 0]
click at [390, 100] on select "Choose Default Petition PDF Packet Complete Bankruptcy Petition (all forms and …" at bounding box center [435, 91] width 146 height 17
select select "0"
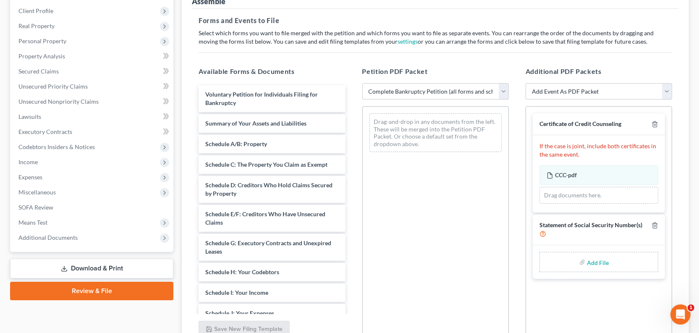
click at [363, 100] on select "Choose Default Petition PDF Packet Complete Bankruptcy Petition (all forms and …" at bounding box center [435, 91] width 146 height 17
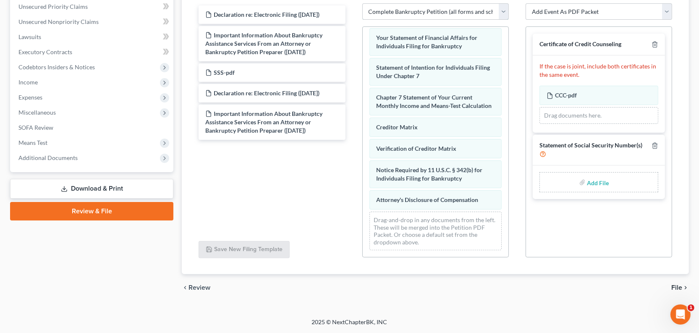
scroll to position [276, 0]
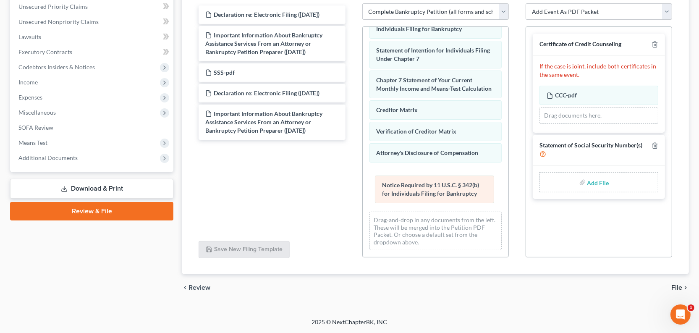
drag, startPoint x: 400, startPoint y: 111, endPoint x: 403, endPoint y: 195, distance: 83.9
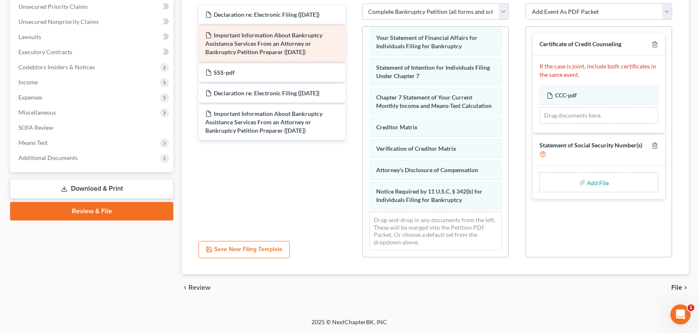
scroll to position [199, 0]
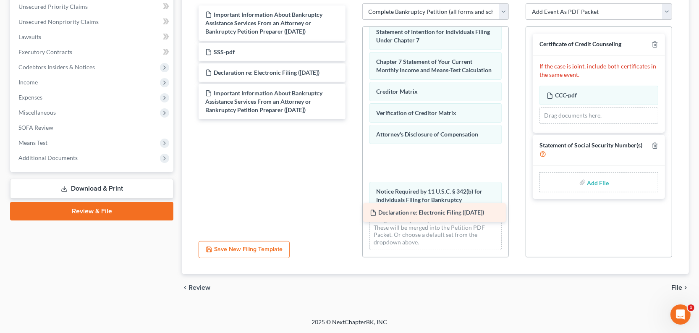
drag, startPoint x: 298, startPoint y: 70, endPoint x: 457, endPoint y: 216, distance: 215.9
click at [352, 119] on div "Declaration re: Electronic Filing ([DATE]) Declaration re: Electronic Filing ([…" at bounding box center [272, 62] width 160 height 114
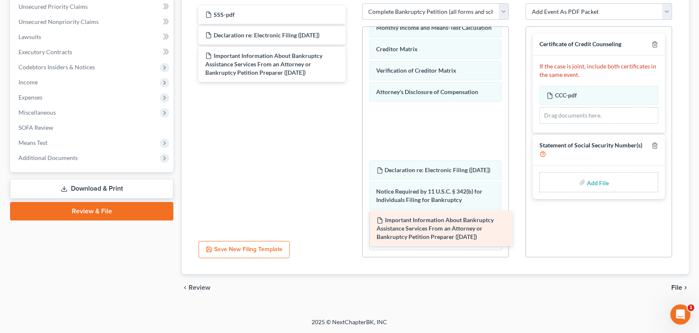
drag, startPoint x: 239, startPoint y: 79, endPoint x: 402, endPoint y: 232, distance: 223.8
click at [352, 82] on div "Important Information About Bankruptcy Assistance Services From an Attorney or …" at bounding box center [272, 43] width 160 height 76
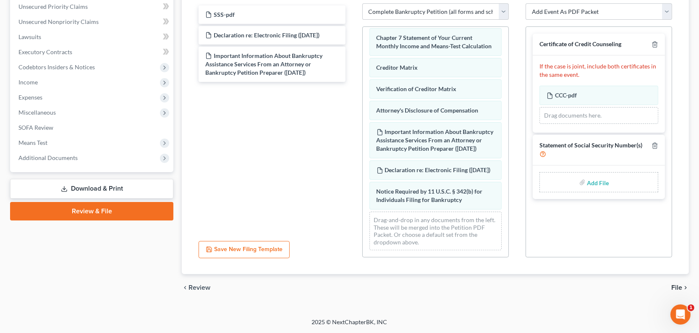
click at [592, 190] on input "file" at bounding box center [596, 182] width 20 height 15
type input "C:\fakepath\SSS.pdf"
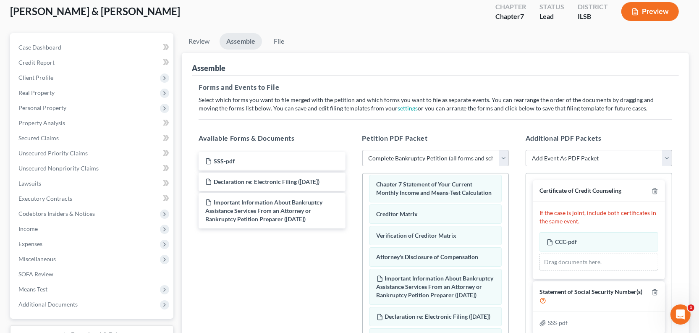
scroll to position [47, 0]
click at [292, 50] on link "File" at bounding box center [278, 42] width 27 height 16
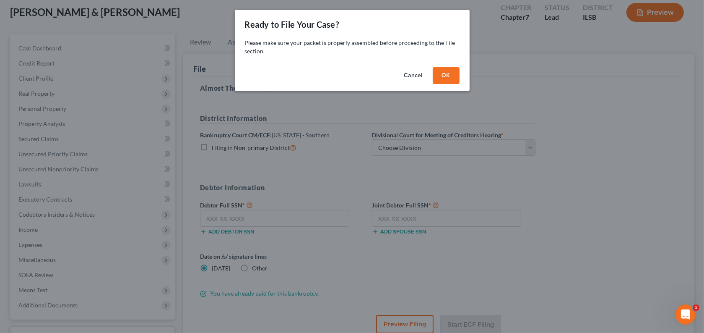
click at [460, 84] on button "OK" at bounding box center [446, 75] width 27 height 17
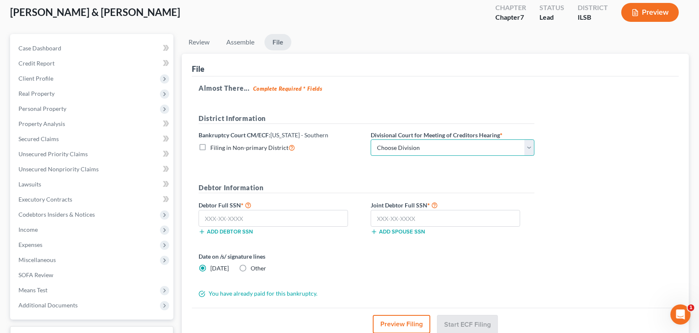
click at [442, 156] on select "Choose Division [PERSON_NAME] [GEOGRAPHIC_DATA] [GEOGRAPHIC_DATA][PERSON_NAME]" at bounding box center [452, 147] width 164 height 17
select select "0"
click at [418, 156] on select "Choose Division [PERSON_NAME] [GEOGRAPHIC_DATA] [GEOGRAPHIC_DATA][PERSON_NAME]" at bounding box center [452, 147] width 164 height 17
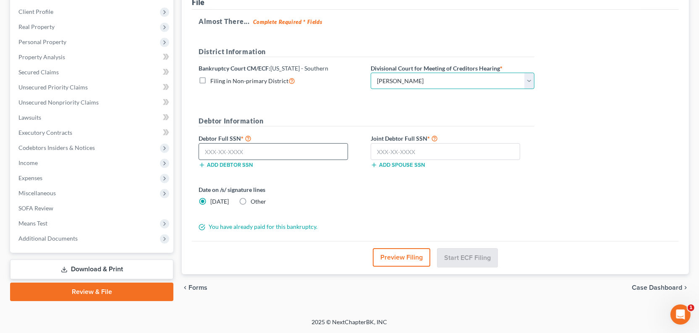
scroll to position [161, 0]
click at [239, 160] on input "text" at bounding box center [272, 151] width 149 height 17
type input "328-48-1008"
click at [433, 160] on input "text" at bounding box center [444, 151] width 149 height 17
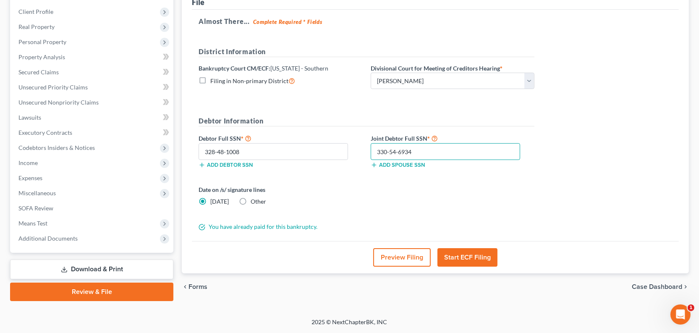
type input "330-54-6934"
click at [373, 266] on button "Preview Filing" at bounding box center [401, 257] width 57 height 18
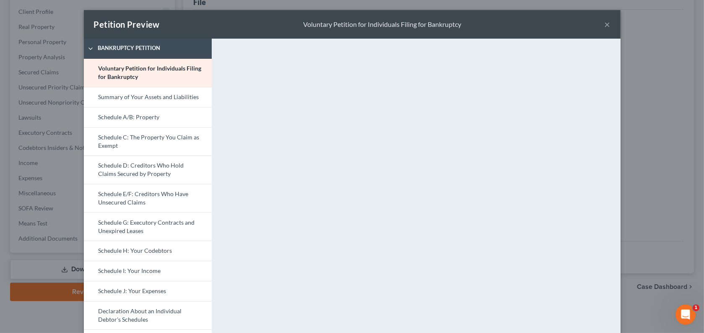
click at [611, 29] on button "×" at bounding box center [608, 24] width 6 height 10
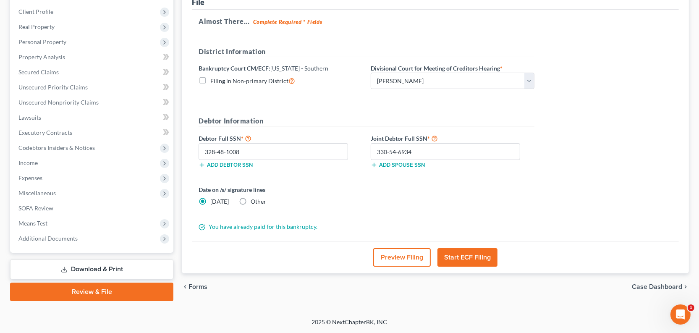
click at [255, 206] on label "Other" at bounding box center [258, 201] width 16 height 8
click at [255, 203] on input "Other" at bounding box center [256, 199] width 5 height 5
radio input "true"
radio input "false"
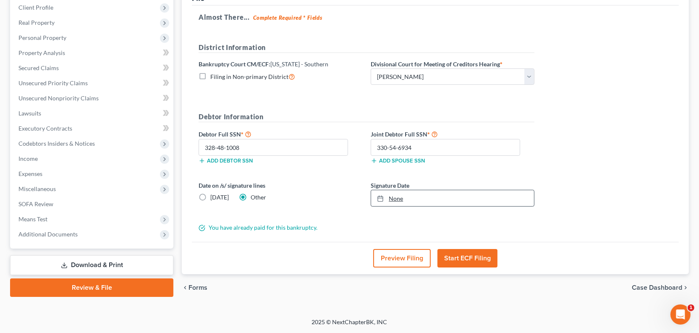
type input "[DATE]"
click at [455, 206] on link "[DATE]" at bounding box center [452, 198] width 163 height 16
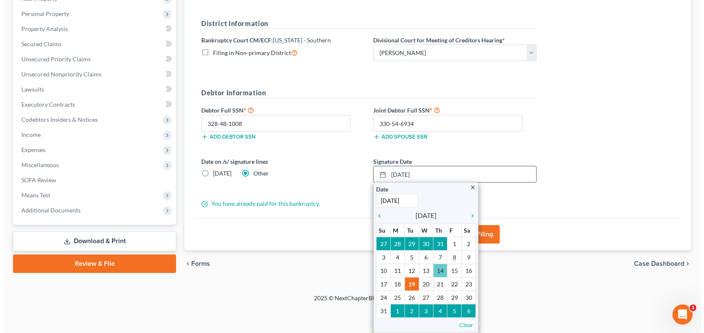
scroll to position [226, 0]
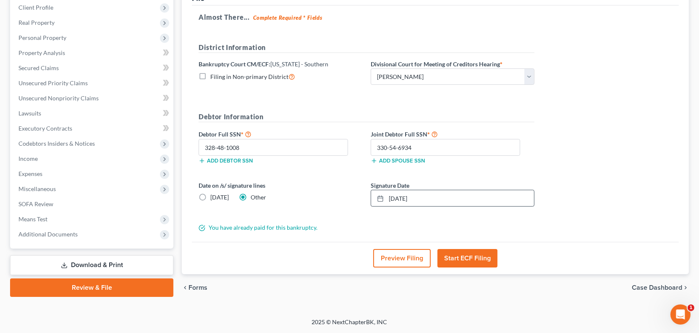
click at [384, 249] on button "Preview Filing" at bounding box center [401, 258] width 57 height 18
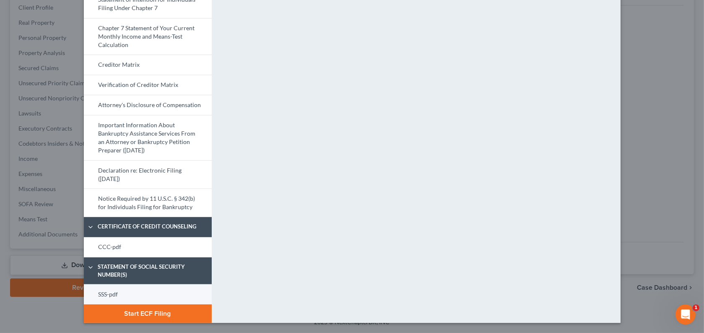
scroll to position [541, 0]
click at [84, 237] on link "CCC-pdf" at bounding box center [148, 247] width 128 height 20
click at [91, 284] on link "SSS-pdf" at bounding box center [148, 294] width 128 height 20
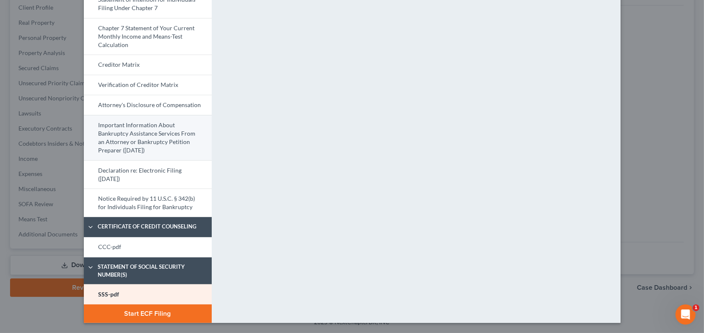
click at [93, 115] on link "Important Information About Bankruptcy Assistance Services From an Attorney or …" at bounding box center [148, 137] width 128 height 45
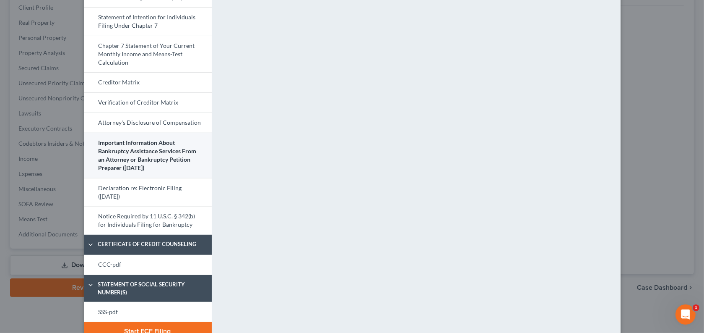
scroll to position [503, 0]
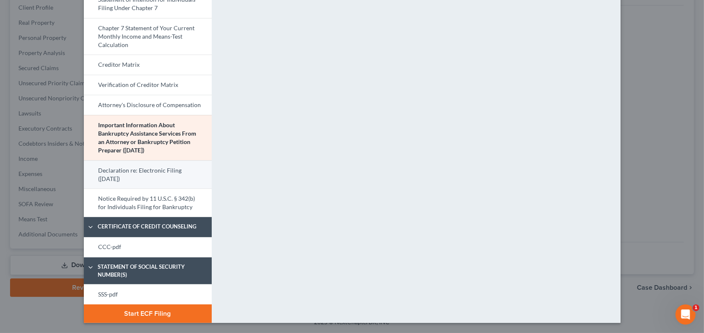
click at [84, 173] on link "Declaration re: Electronic Filing ([DATE])" at bounding box center [148, 174] width 128 height 29
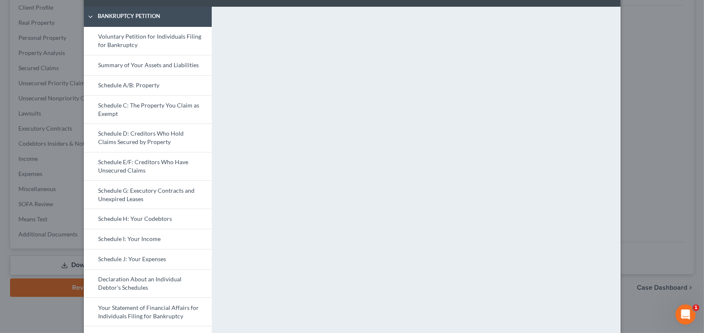
scroll to position [7, 0]
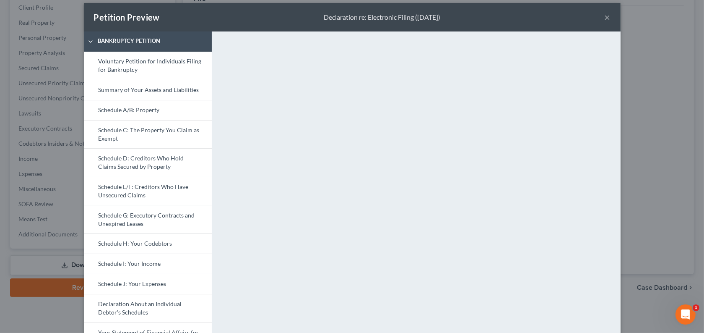
drag, startPoint x: 378, startPoint y: 187, endPoint x: 671, endPoint y: 23, distance: 335.6
click at [611, 22] on button "×" at bounding box center [608, 17] width 6 height 10
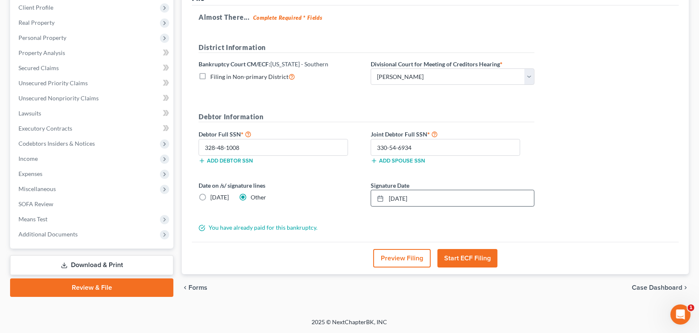
click at [452, 249] on button "Start ECF Filing" at bounding box center [467, 258] width 60 height 18
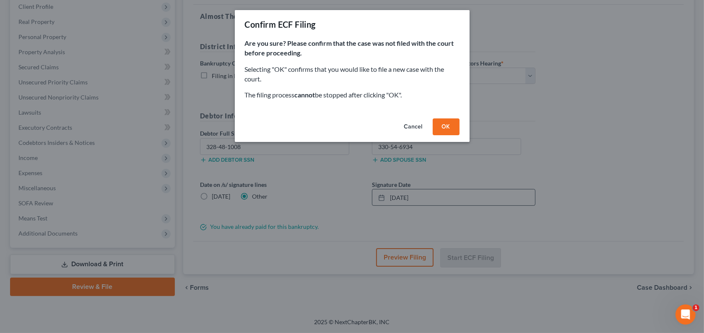
click at [460, 135] on button "OK" at bounding box center [446, 126] width 27 height 17
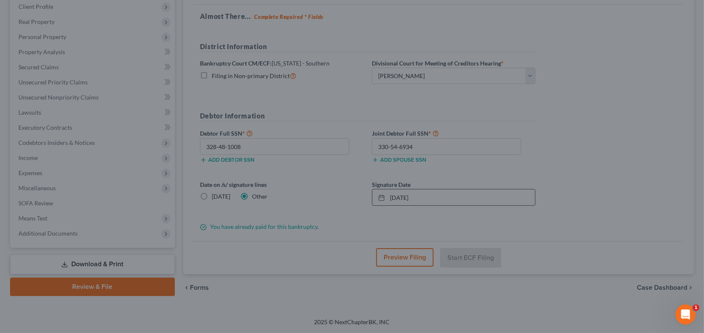
scroll to position [222, 0]
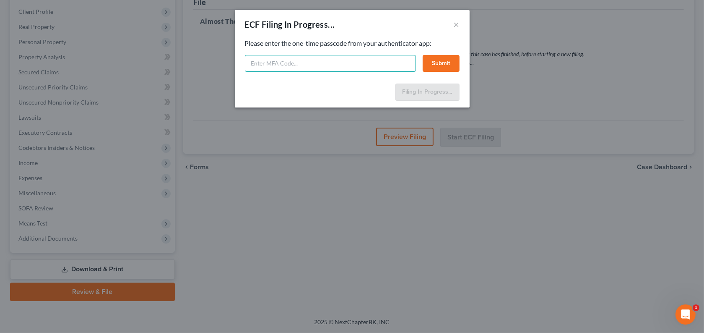
click at [307, 72] on input "text" at bounding box center [330, 63] width 171 height 17
type input "610668"
click at [456, 72] on button "Submit" at bounding box center [441, 63] width 37 height 17
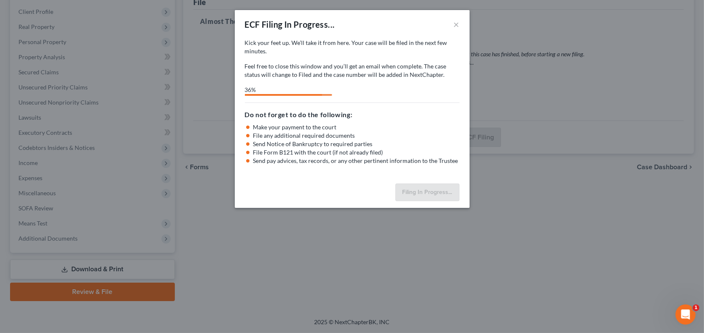
select select "0"
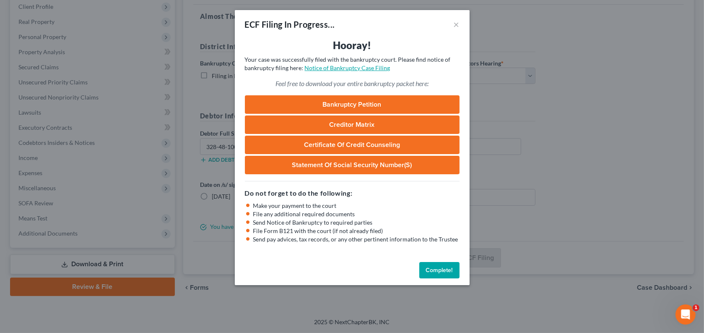
click at [306, 71] on link "Notice of Bankruptcy Case Filing" at bounding box center [348, 67] width 86 height 7
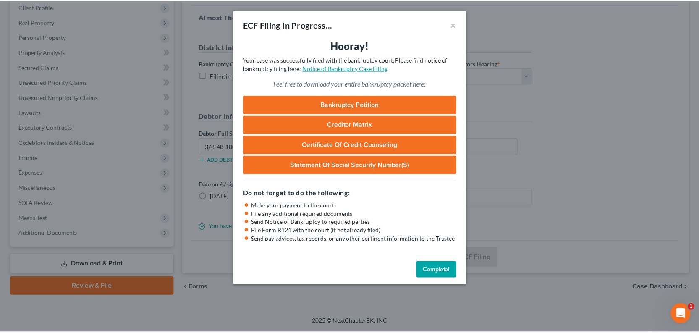
scroll to position [36, 0]
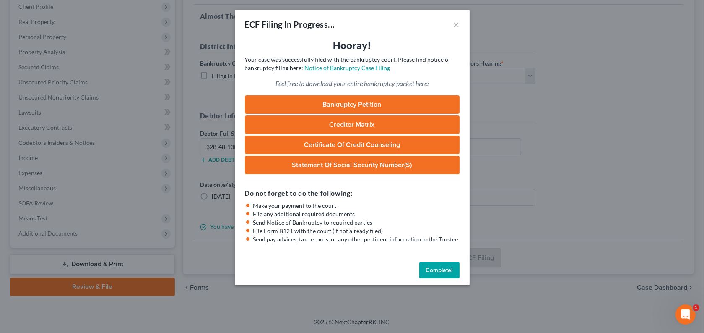
click at [446, 279] on button "Complete!" at bounding box center [440, 270] width 40 height 17
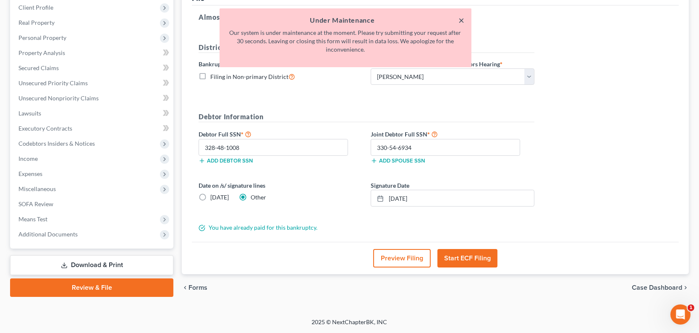
click at [459, 23] on button "×" at bounding box center [462, 20] width 6 height 10
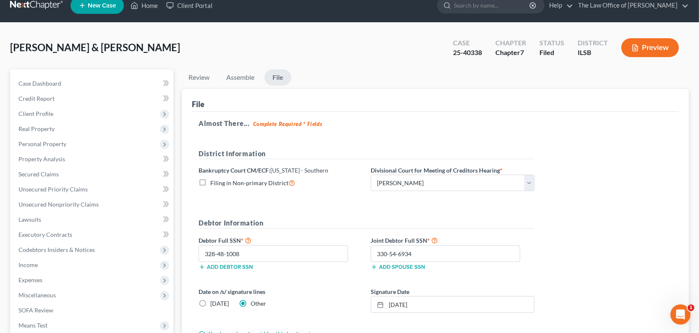
scroll to position [0, 0]
